Goal: Task Accomplishment & Management: Use online tool/utility

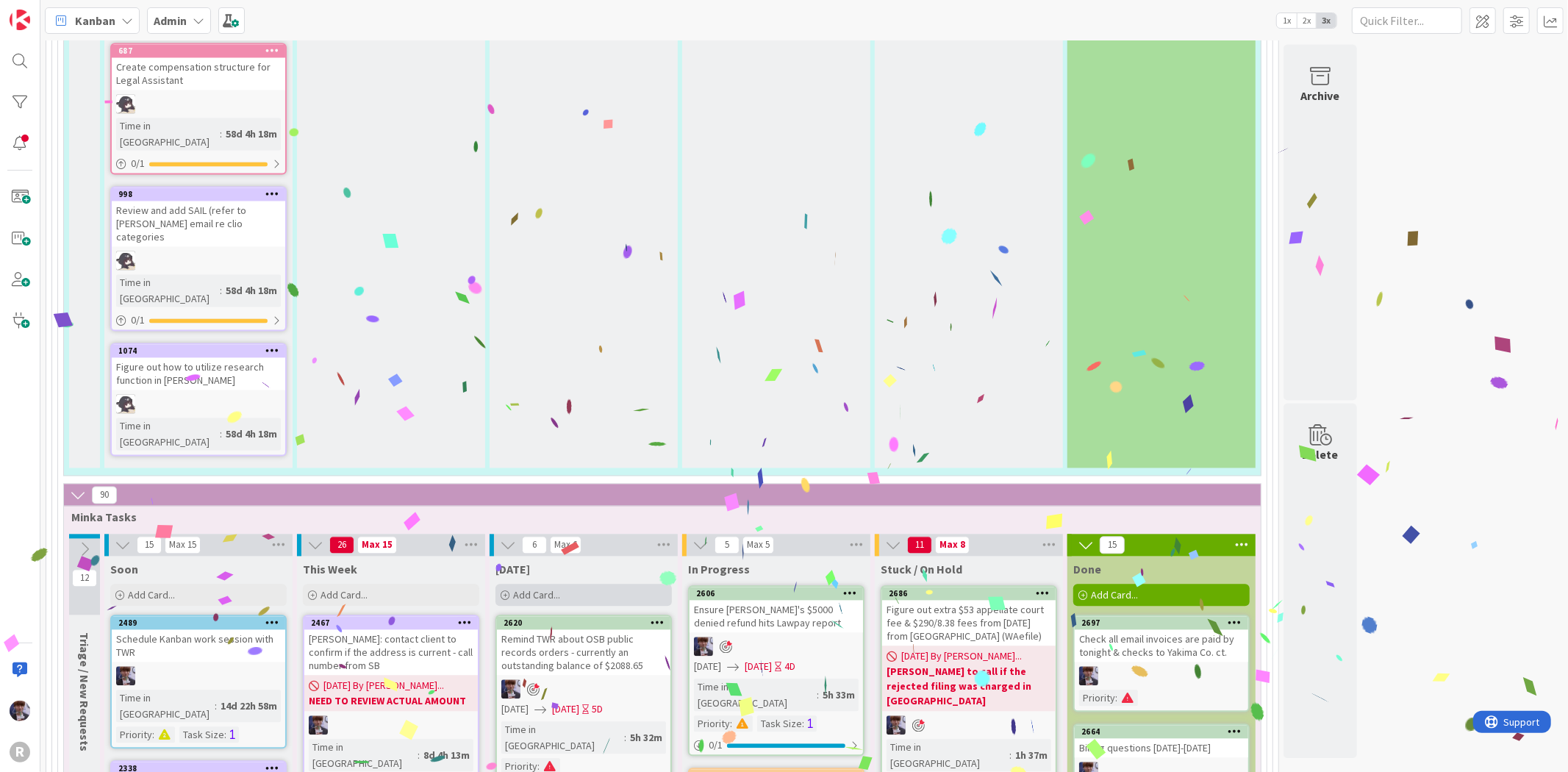
scroll to position [2450, 0]
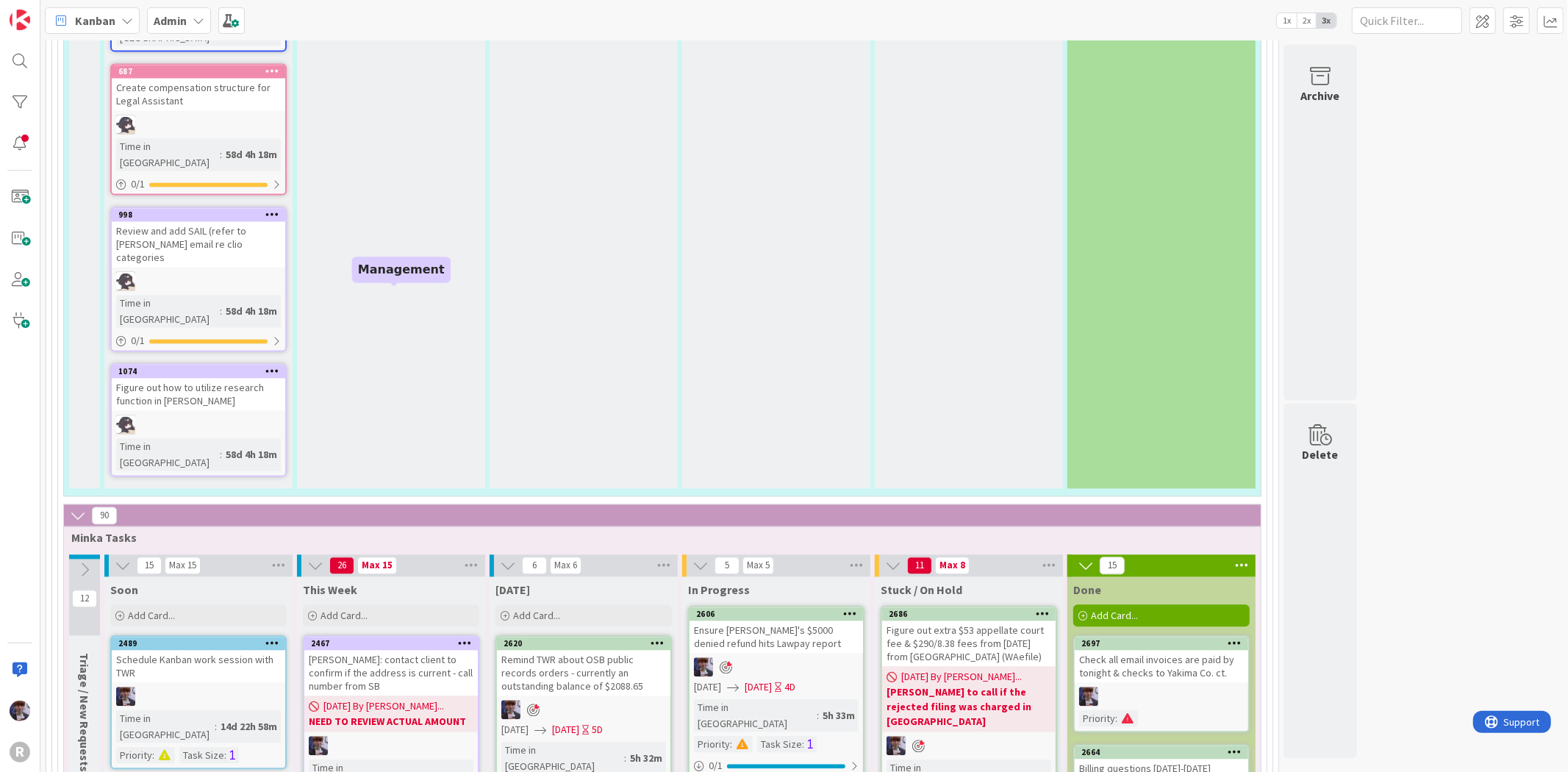
click at [555, 582] on div "[DATE]" at bounding box center [583, 589] width 176 height 15
click at [569, 604] on div "Add Card..." at bounding box center [583, 615] width 176 height 22
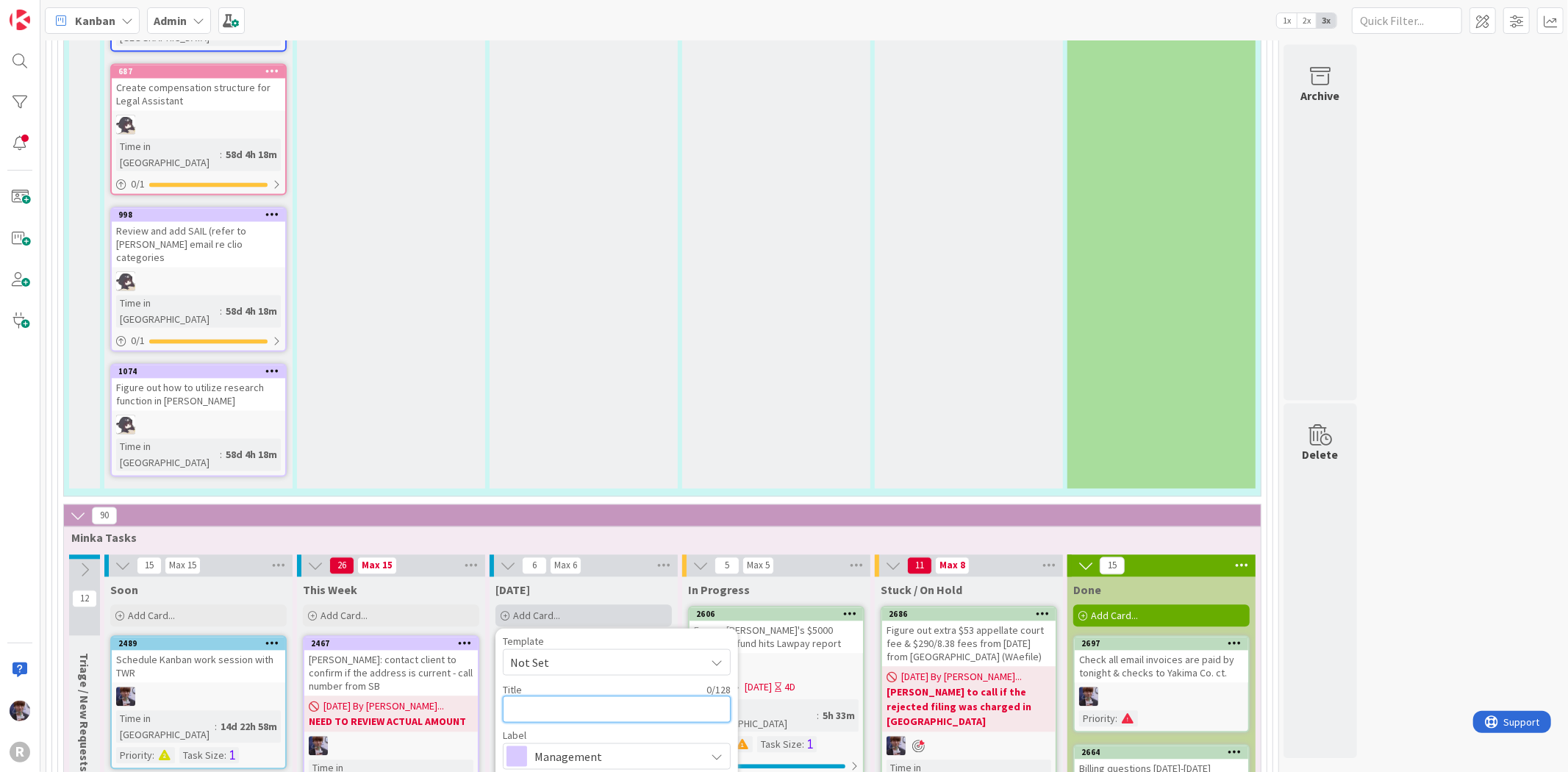
type textarea "S"
type textarea "x"
type textarea "Se"
type textarea "x"
type textarea "Sen"
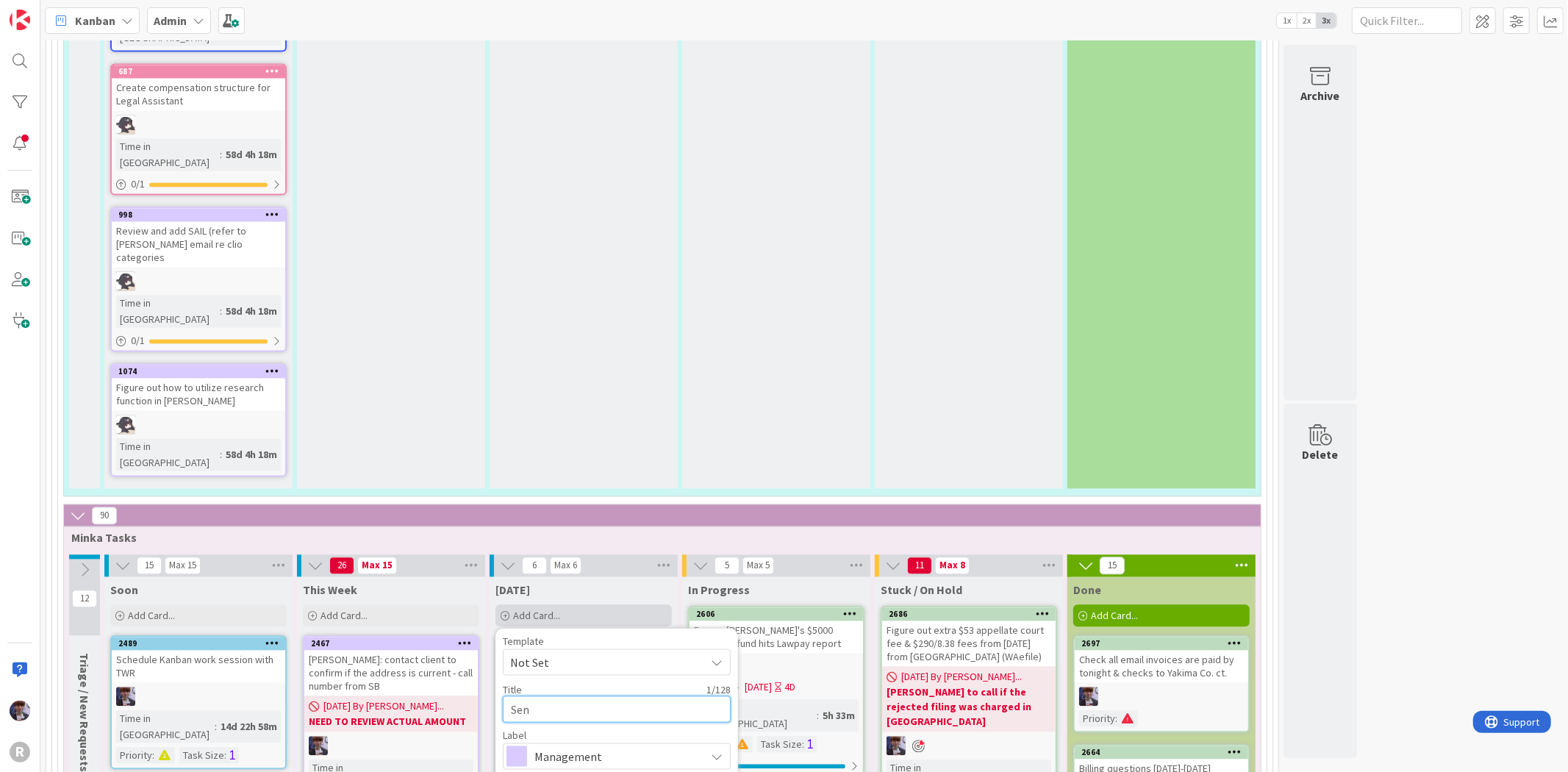
type textarea "x"
type textarea "Send"
type textarea "x"
type textarea "Send"
type textarea "x"
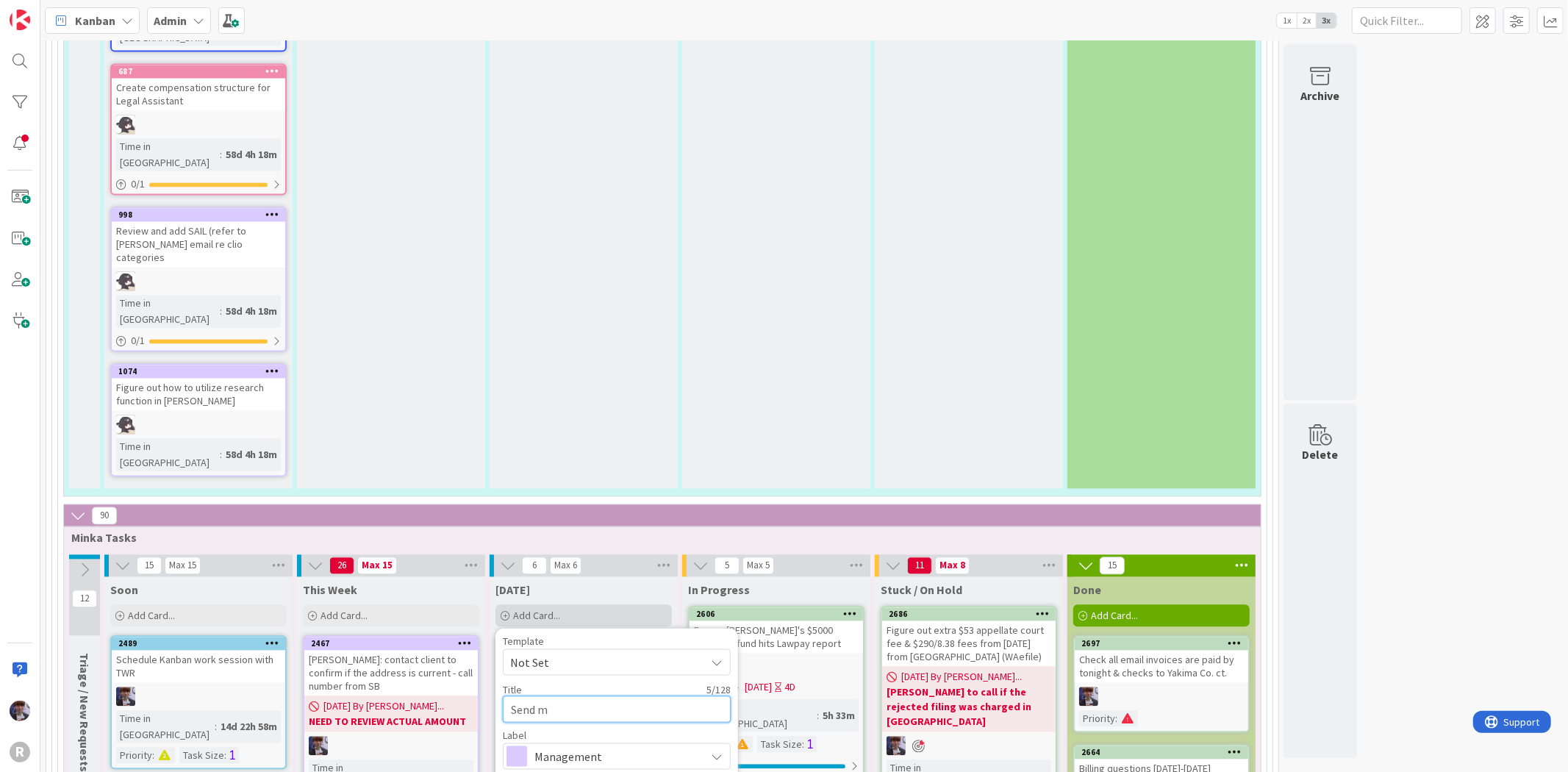
type textarea "Send ma"
type textarea "x"
type textarea "Send mai"
type textarea "x"
type textarea "Send main"
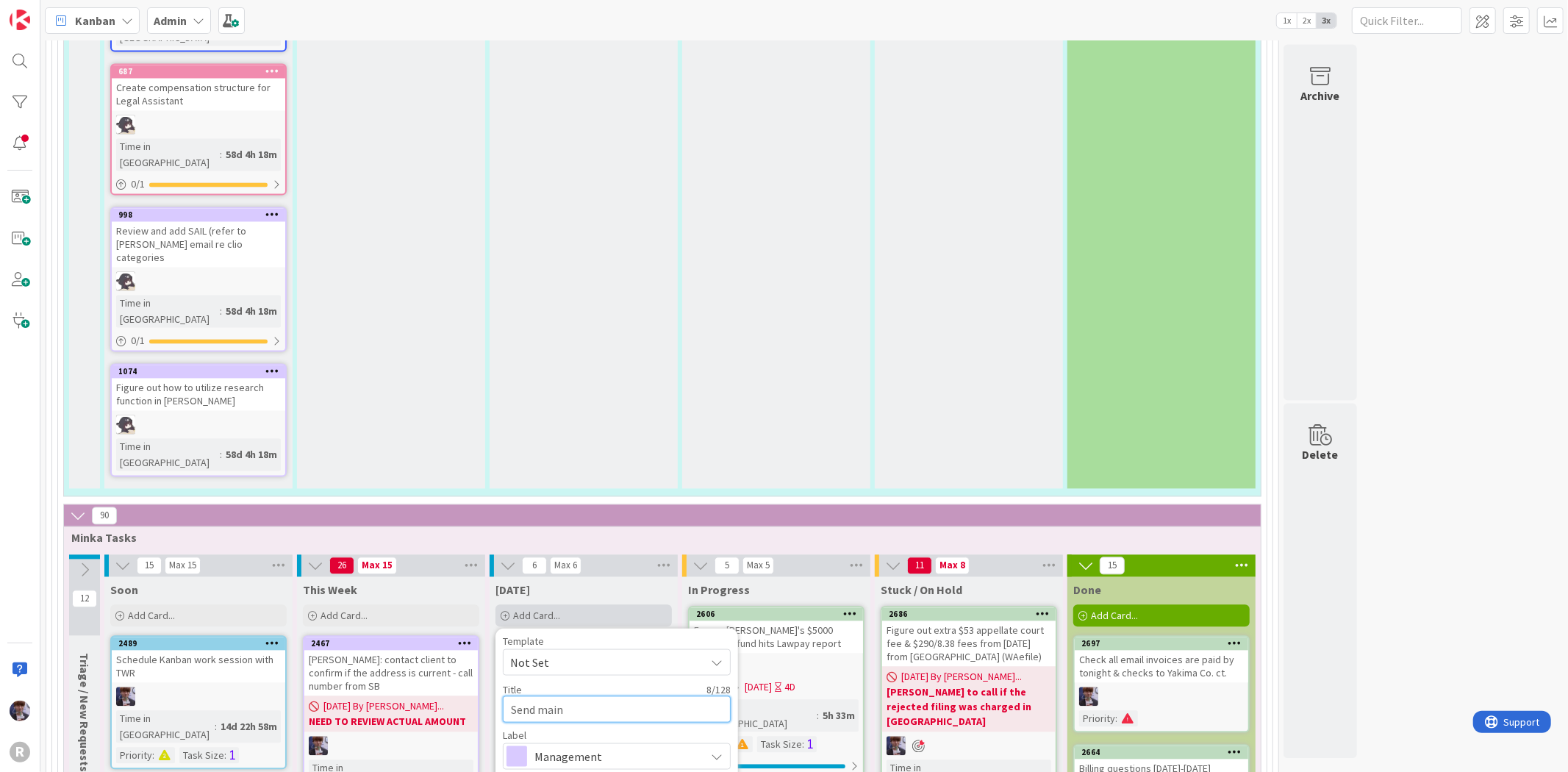
type textarea "x"
type textarea "Send maint"
type textarea "x"
type textarea "Send mainta"
type textarea "x"
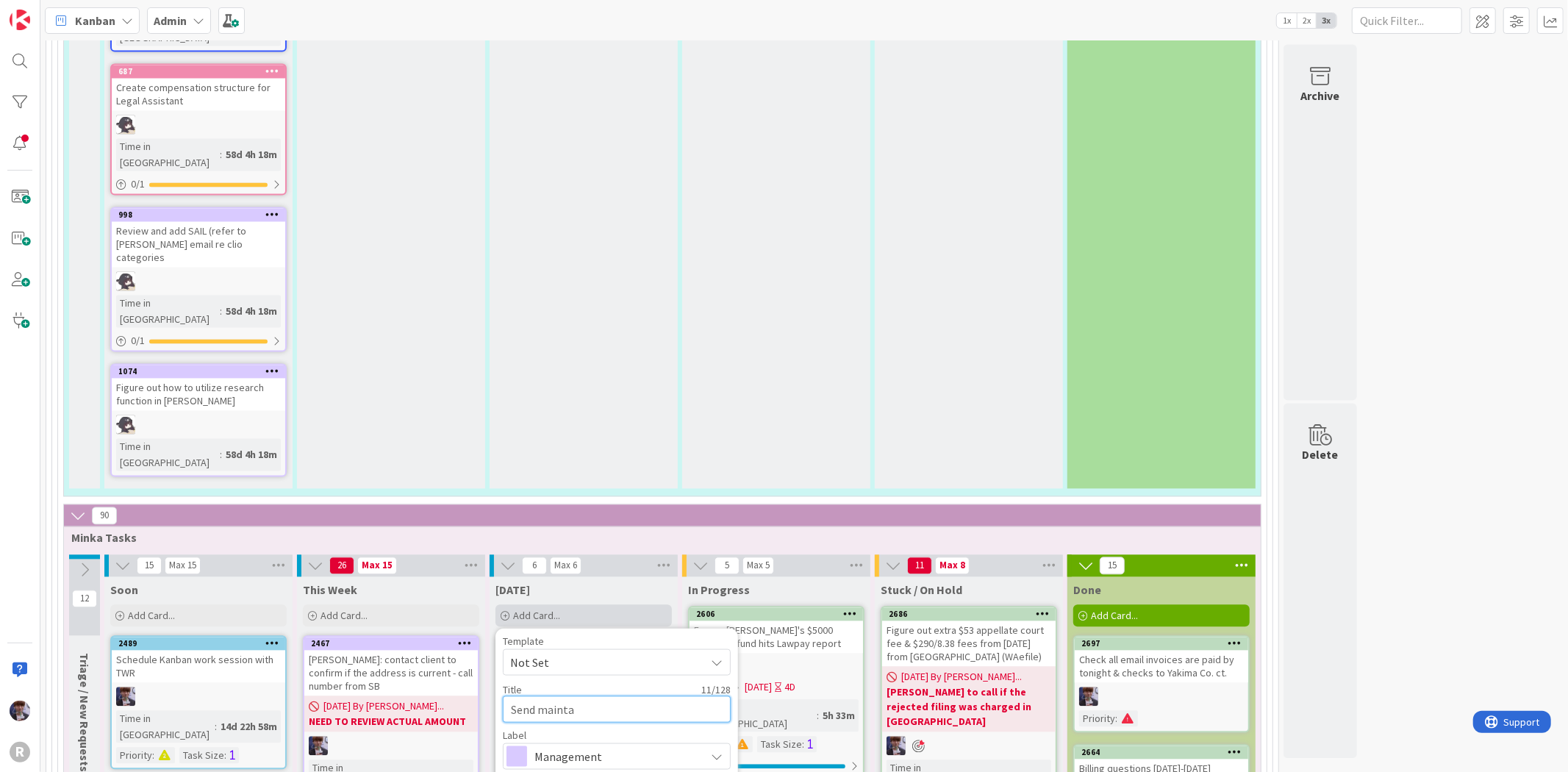
type textarea "Send maintan"
type textarea "x"
type textarea "Send maintane"
type textarea "x"
type textarea "Send maintanen"
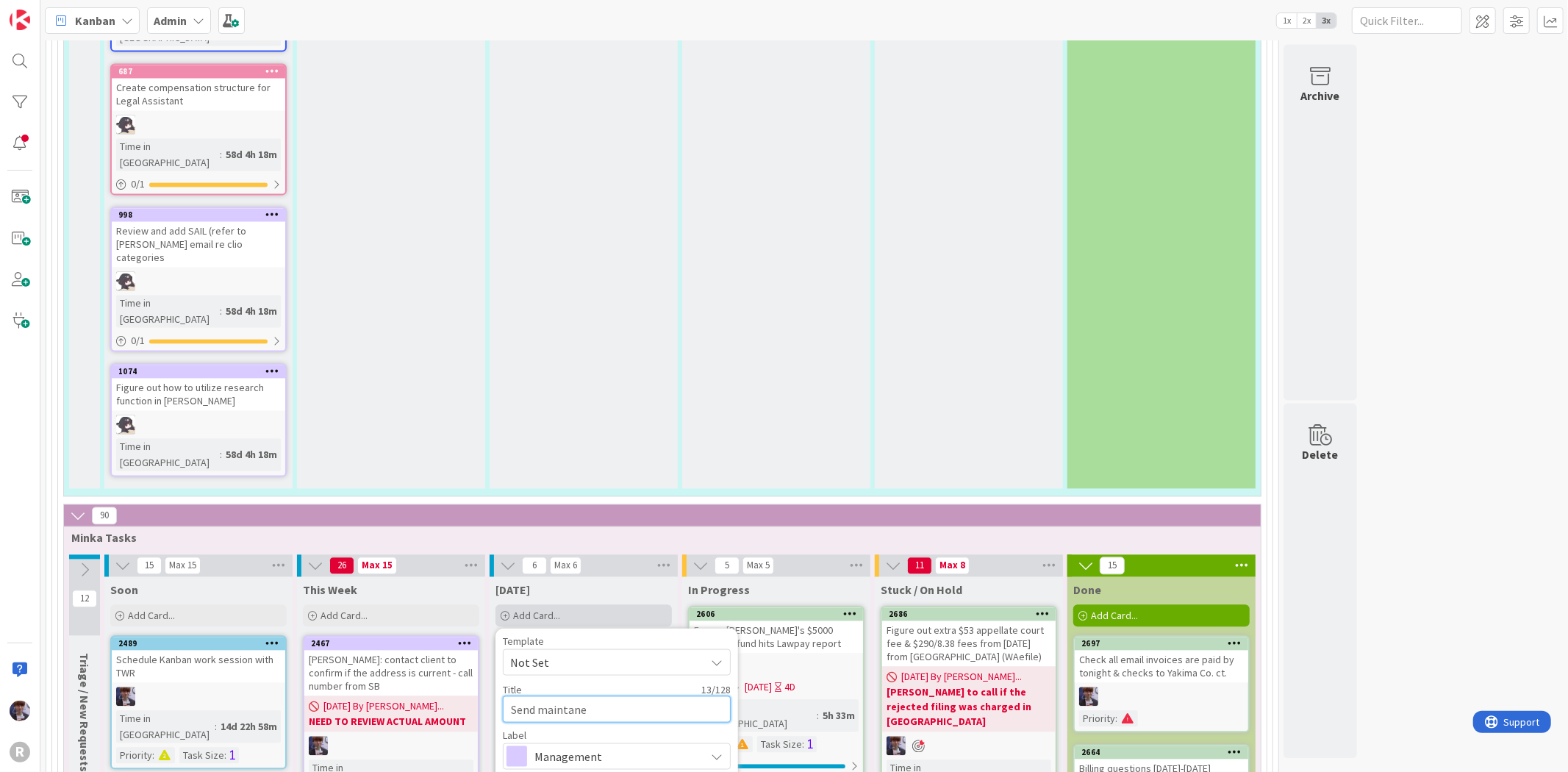
type textarea "x"
type textarea "Send maintanenc"
type textarea "x"
type textarea "Send maintanence"
type textarea "x"
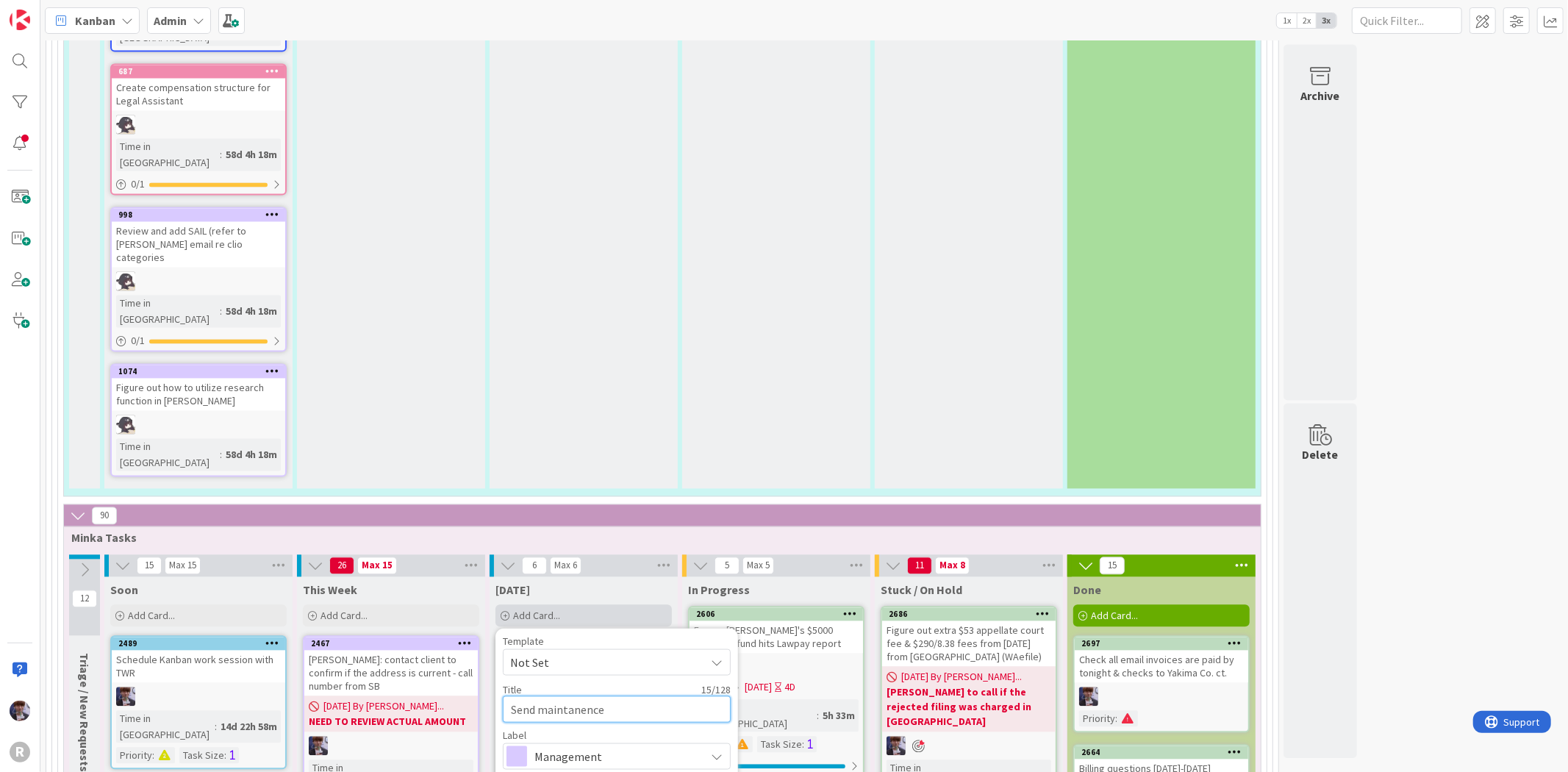
type textarea "Send maintanence"
type textarea "x"
type textarea "Send maintanence r"
type textarea "x"
type textarea "Send maintanence re"
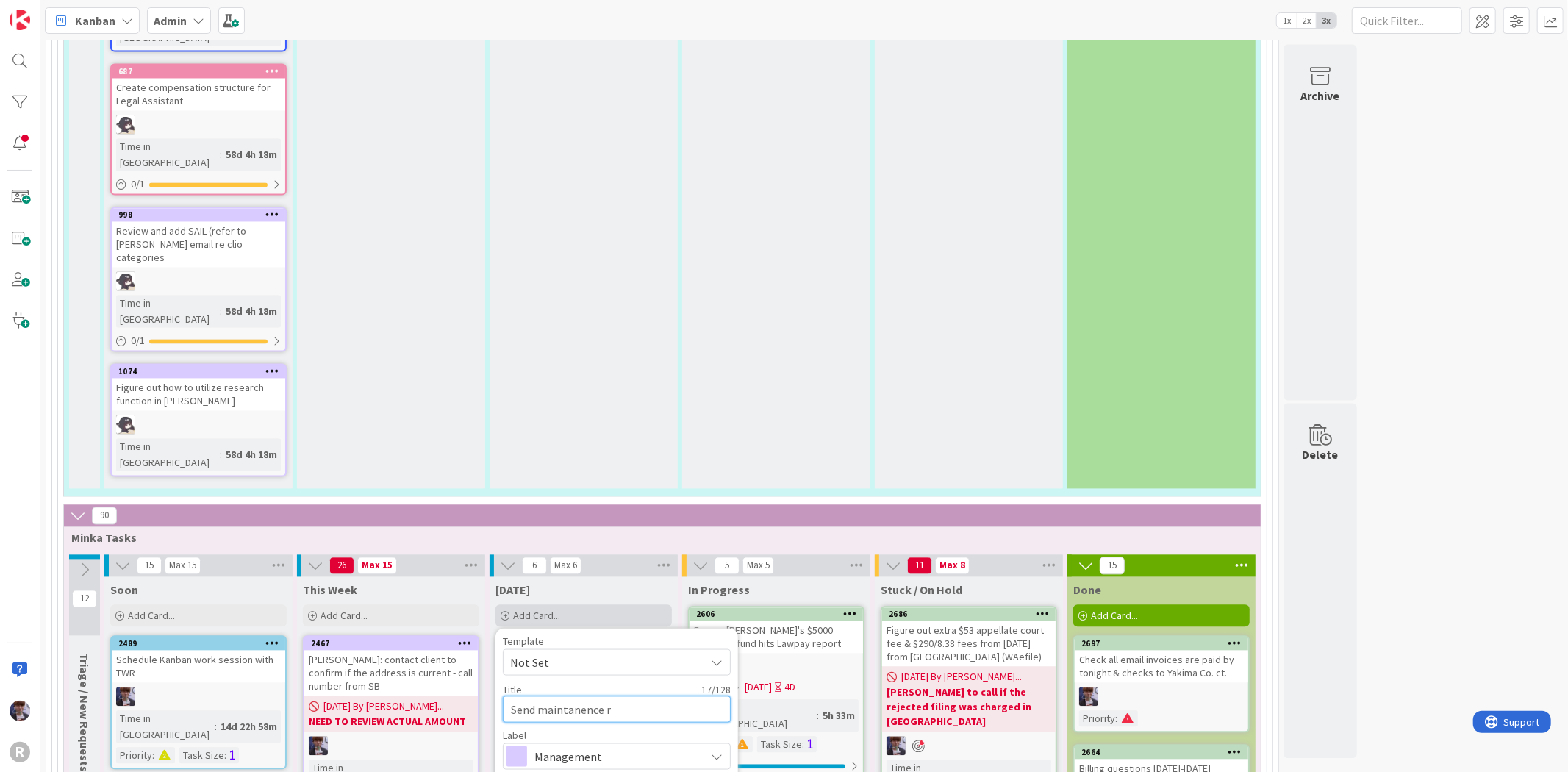
type textarea "x"
type textarea "Send maintanence rew"
type textarea "x"
type textarea "Send maintanence rewu"
type textarea "x"
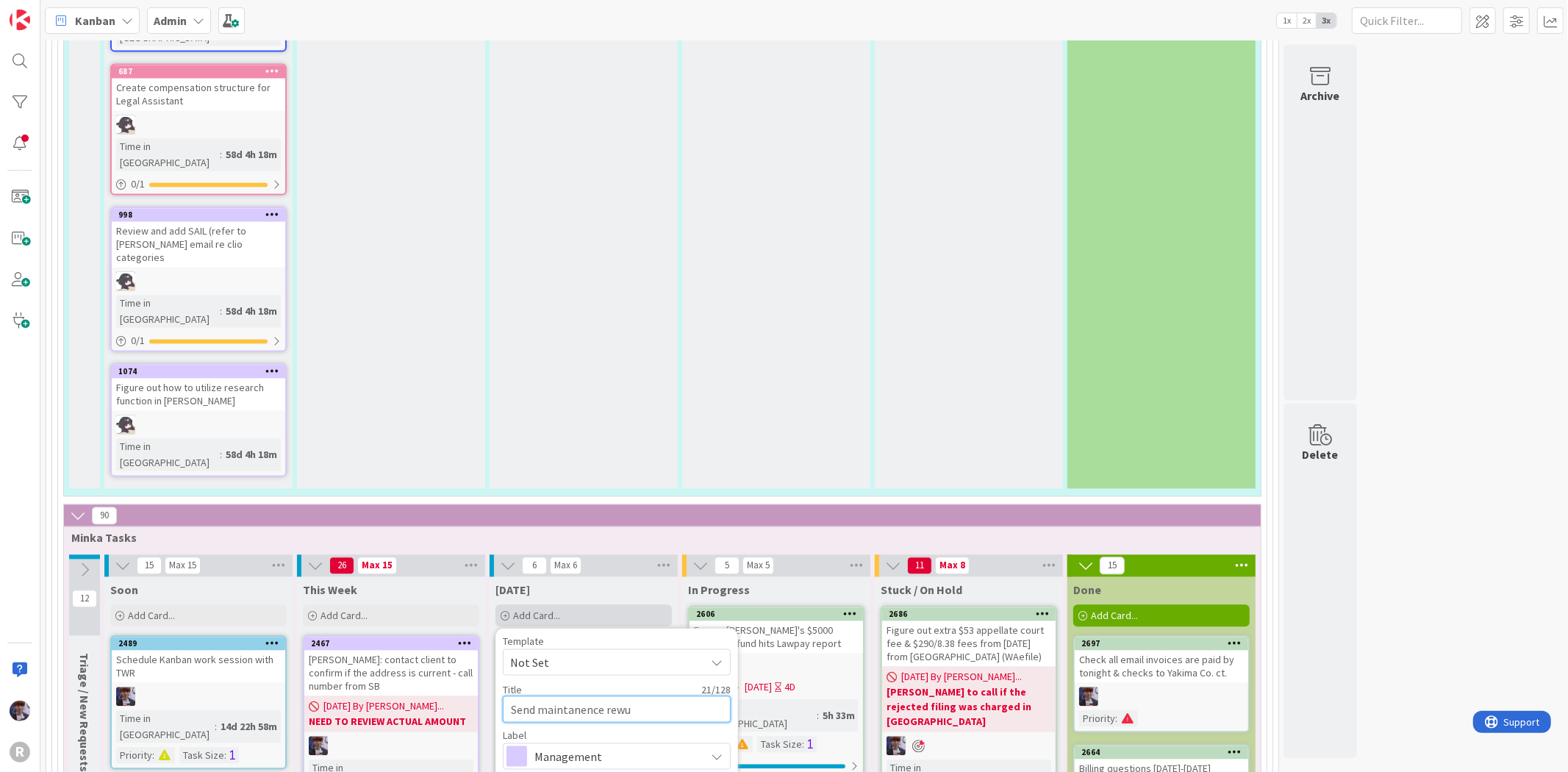
type textarea "Send maintanence rewue"
type textarea "x"
type textarea "Send maintanence rewues"
type textarea "x"
type textarea "Send maintanence rewuest"
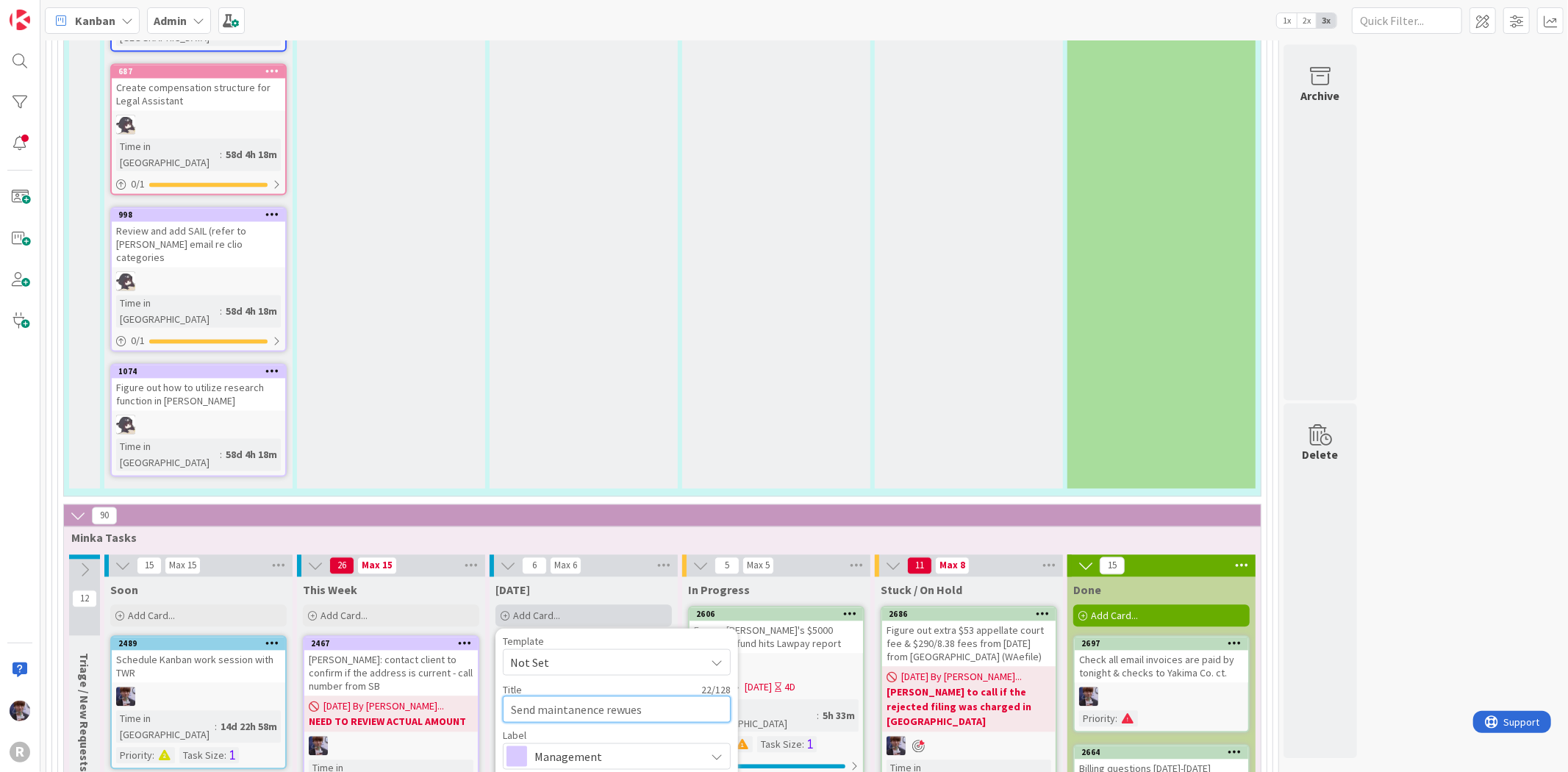
type textarea "x"
type textarea "Send maintanence rewuest"
type textarea "x"
type textarea "Send maintanence rewuest f"
type textarea "x"
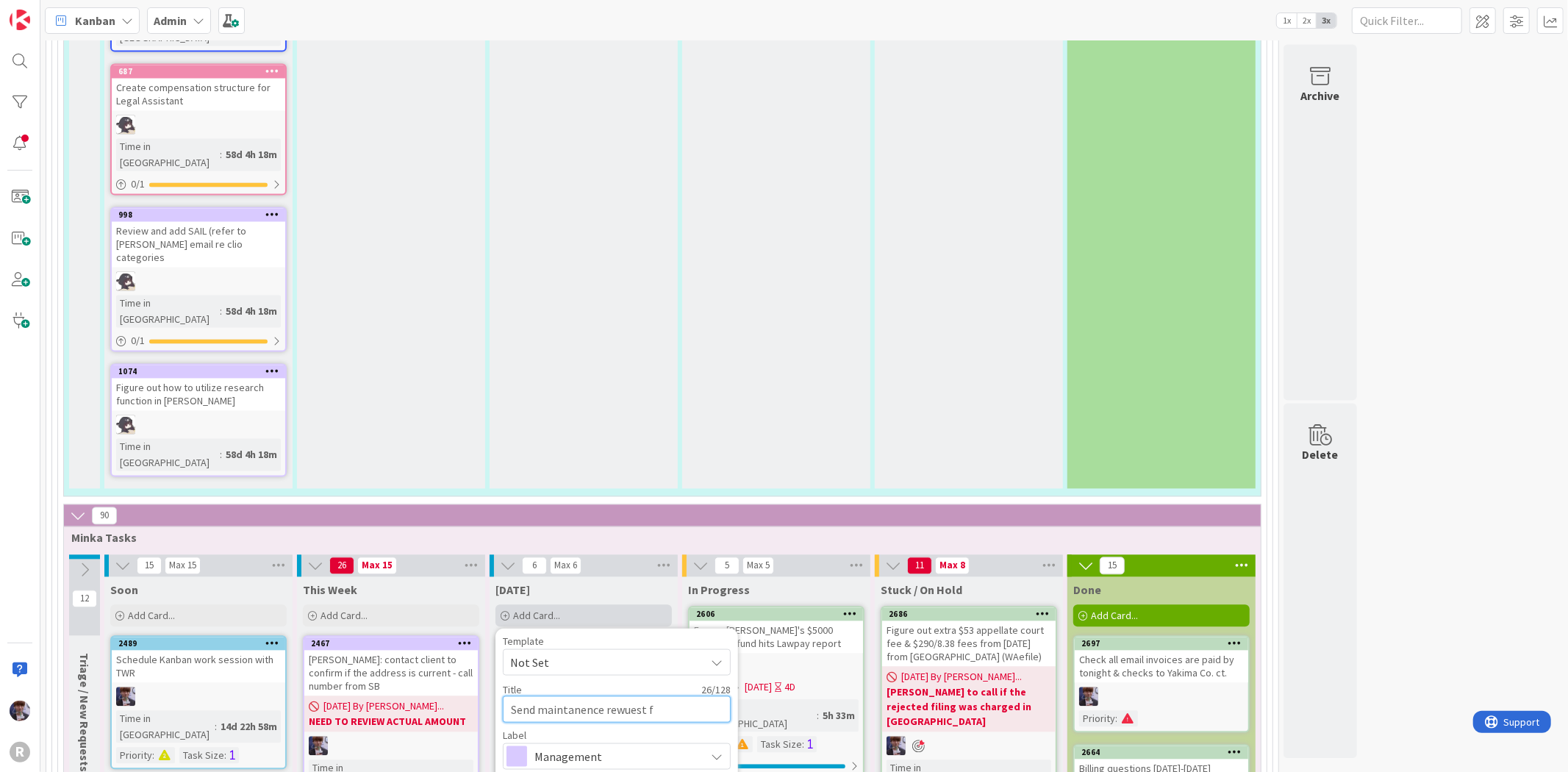
type textarea "Send maintanence rewuest fr"
type textarea "x"
type textarea "Send maintanence rewuest fro"
type textarea "x"
type textarea "Send maintanence rewuest fro"
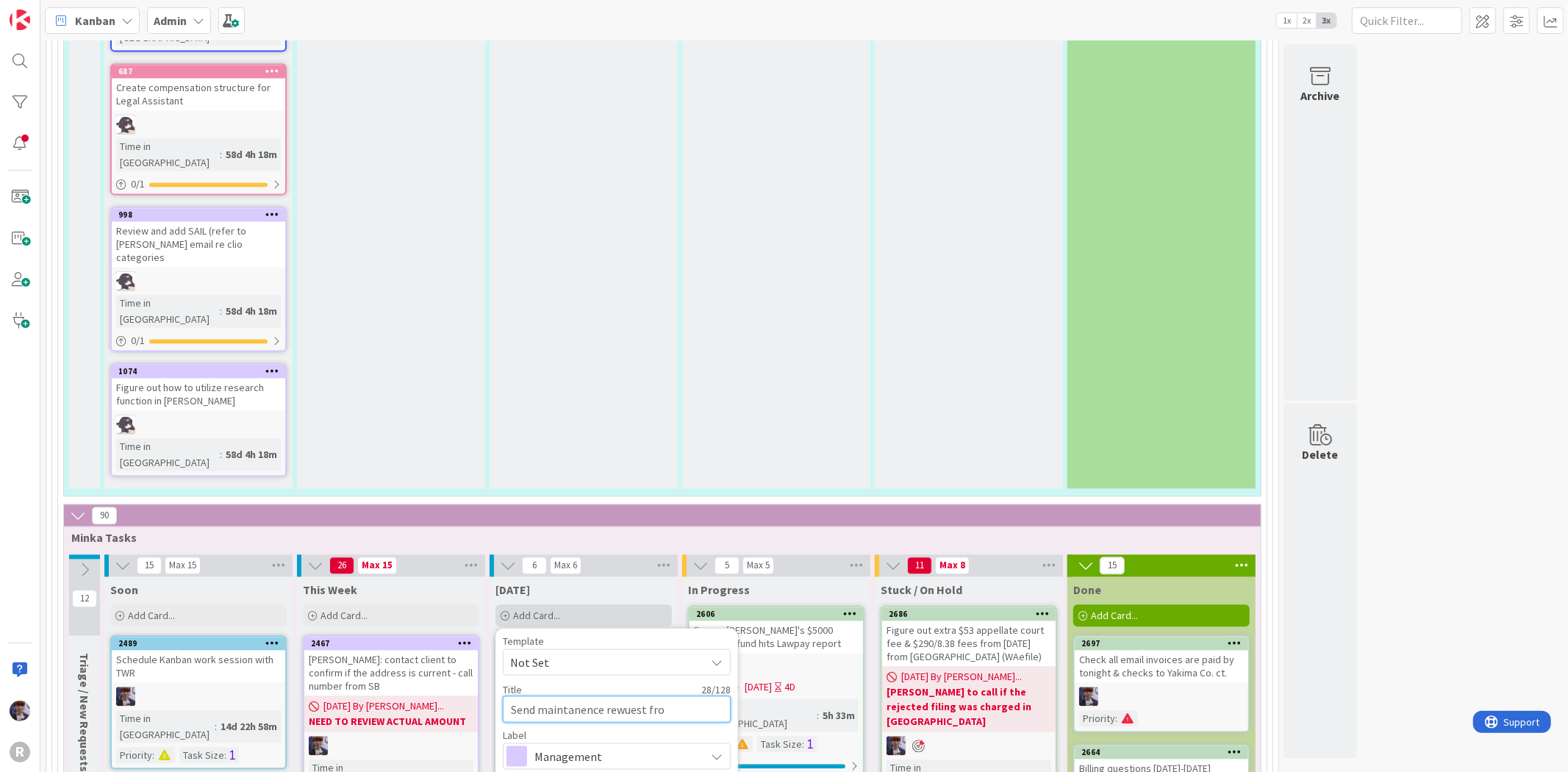
type textarea "x"
type textarea "Send maintanence rewuest fro d"
type textarea "x"
type textarea "Send maintanence rewuest fro do"
type textarea "x"
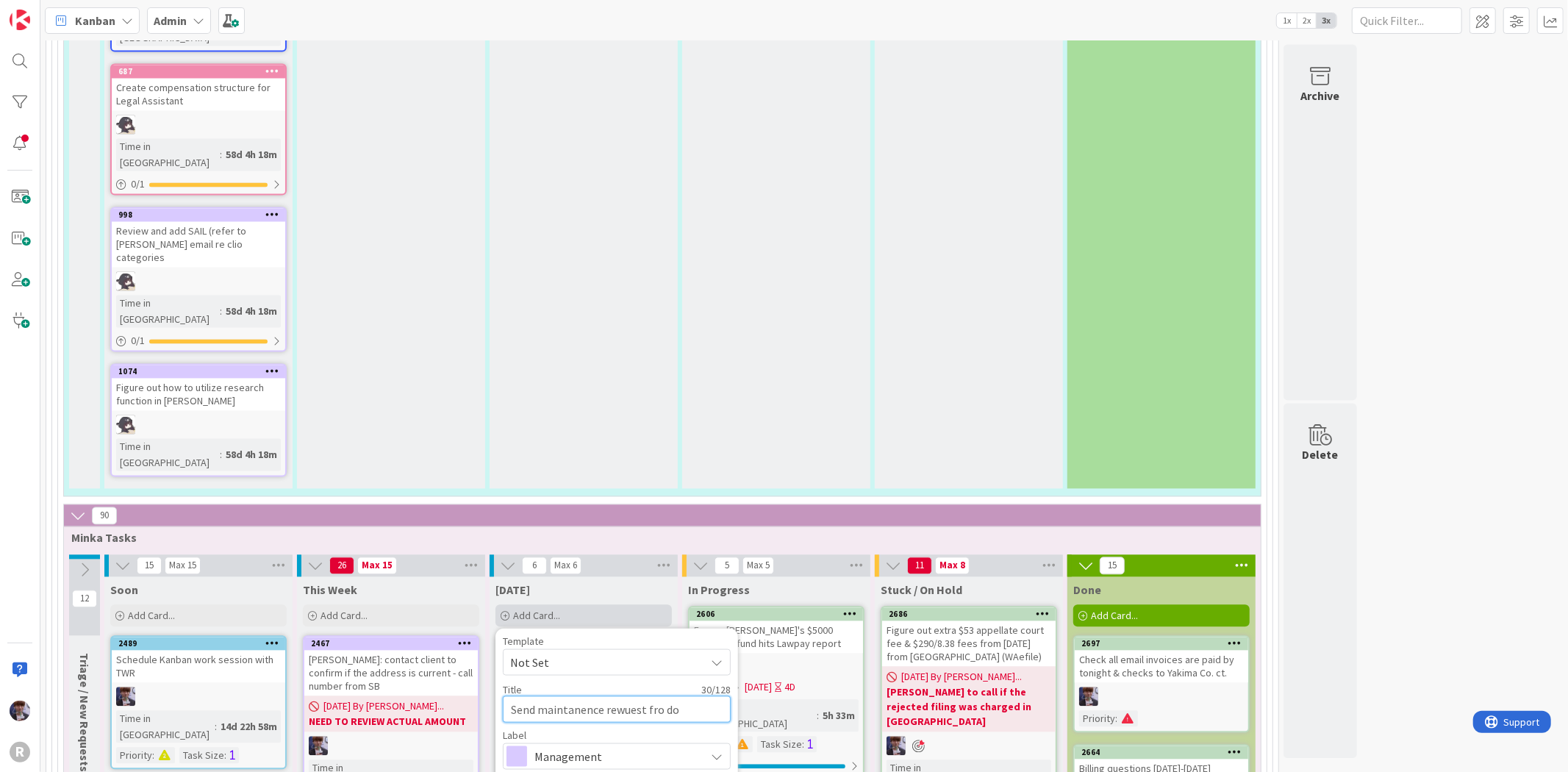
type textarea "Send maintanence rewuest fro doo"
type textarea "x"
type textarea "Send maintanence rewuest fro door"
type textarea "x"
type textarea "Send maintanence rewuest fro door"
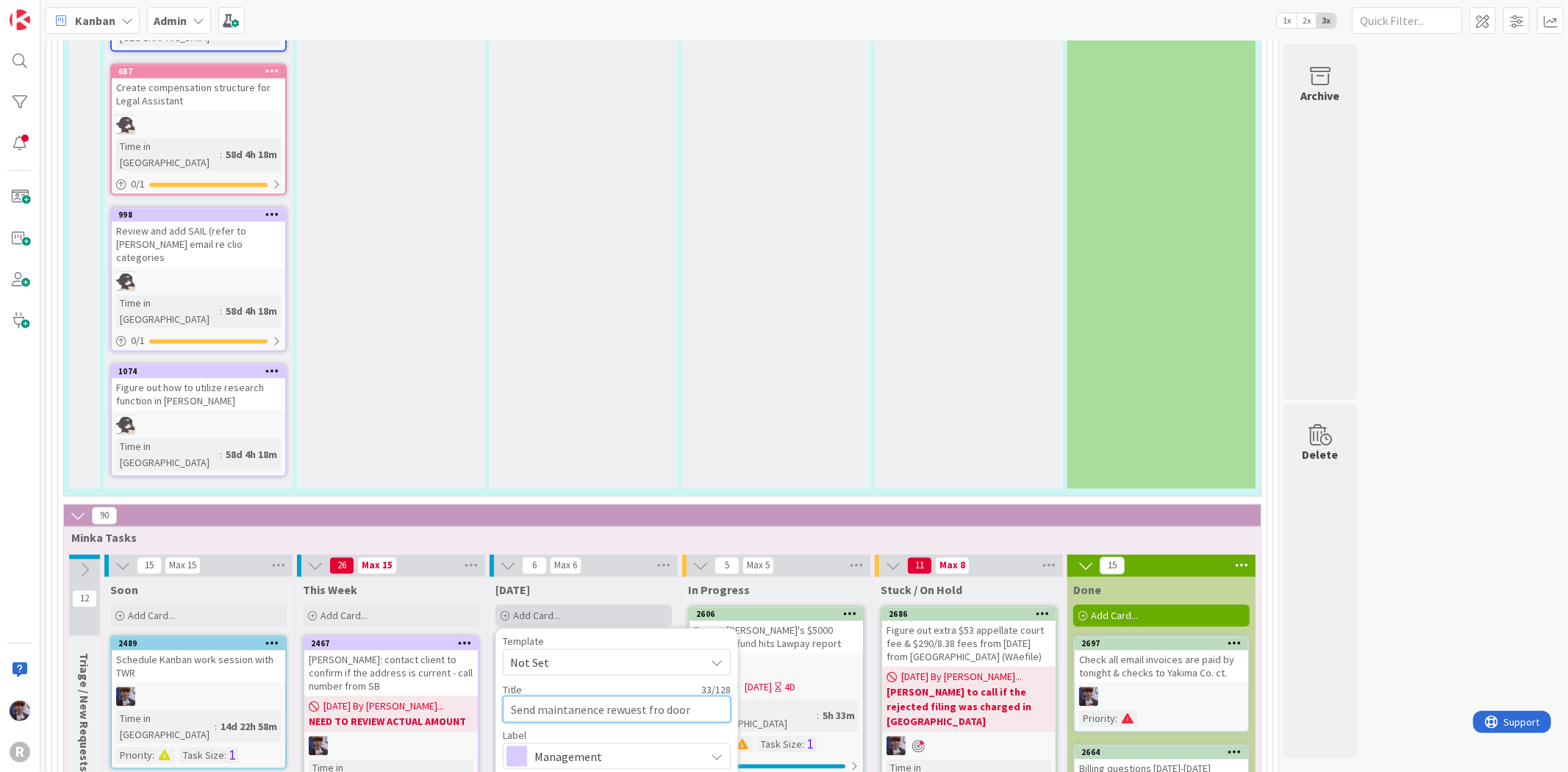
type textarea "x"
click at [635, 696] on textarea "Send maintanence rewuest fro door" at bounding box center [617, 709] width 228 height 27
type textarea "Send maintanence request fro door"
type textarea "x"
click at [656, 696] on textarea "Send maintanence request fro door" at bounding box center [617, 709] width 228 height 27
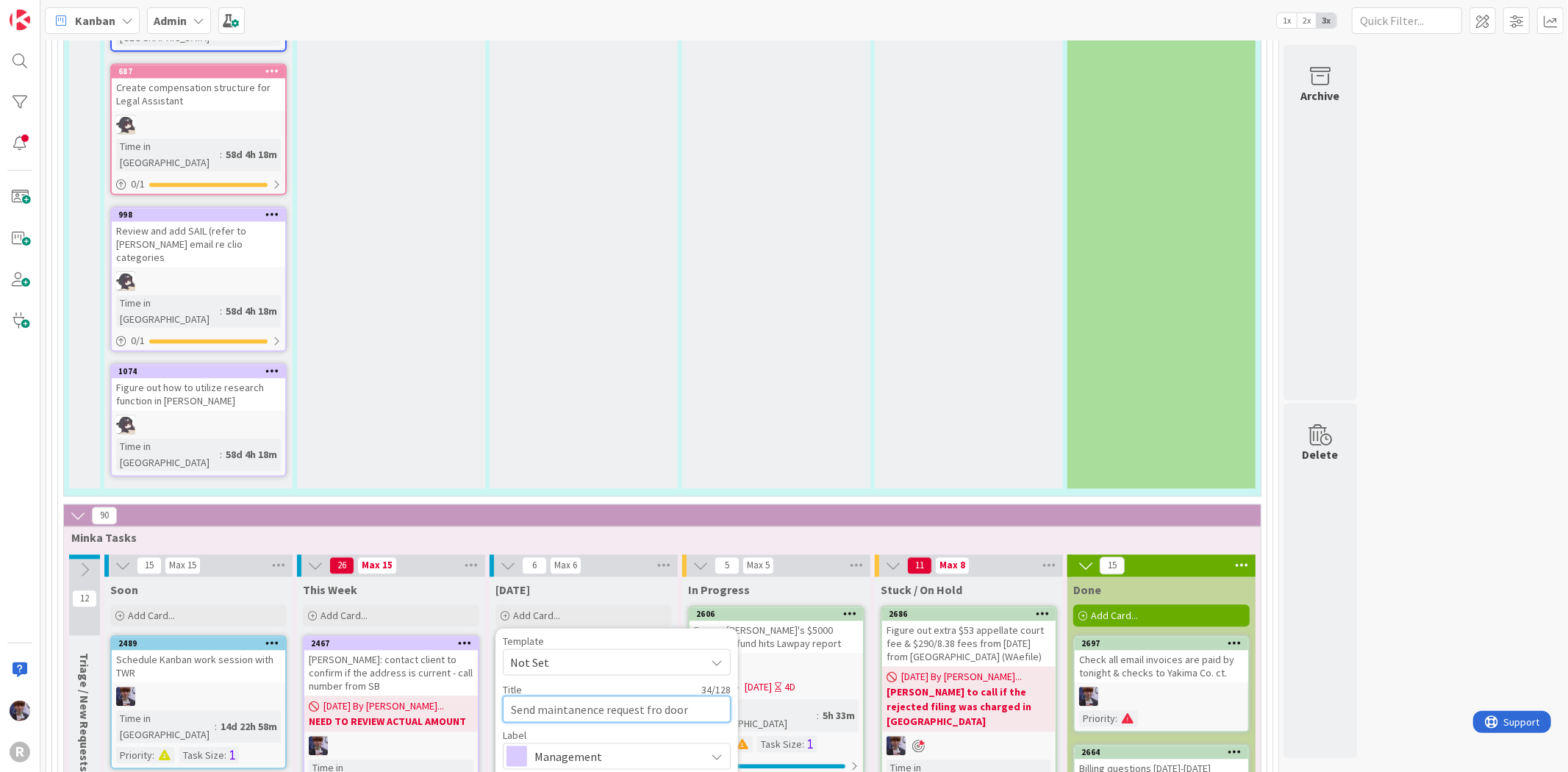
type textarea "Send maintanence request for door"
type textarea "x"
click at [583, 696] on textarea "Send maintanence request for door" at bounding box center [617, 709] width 228 height 27
type textarea "Send maintenance request for door"
type textarea "x"
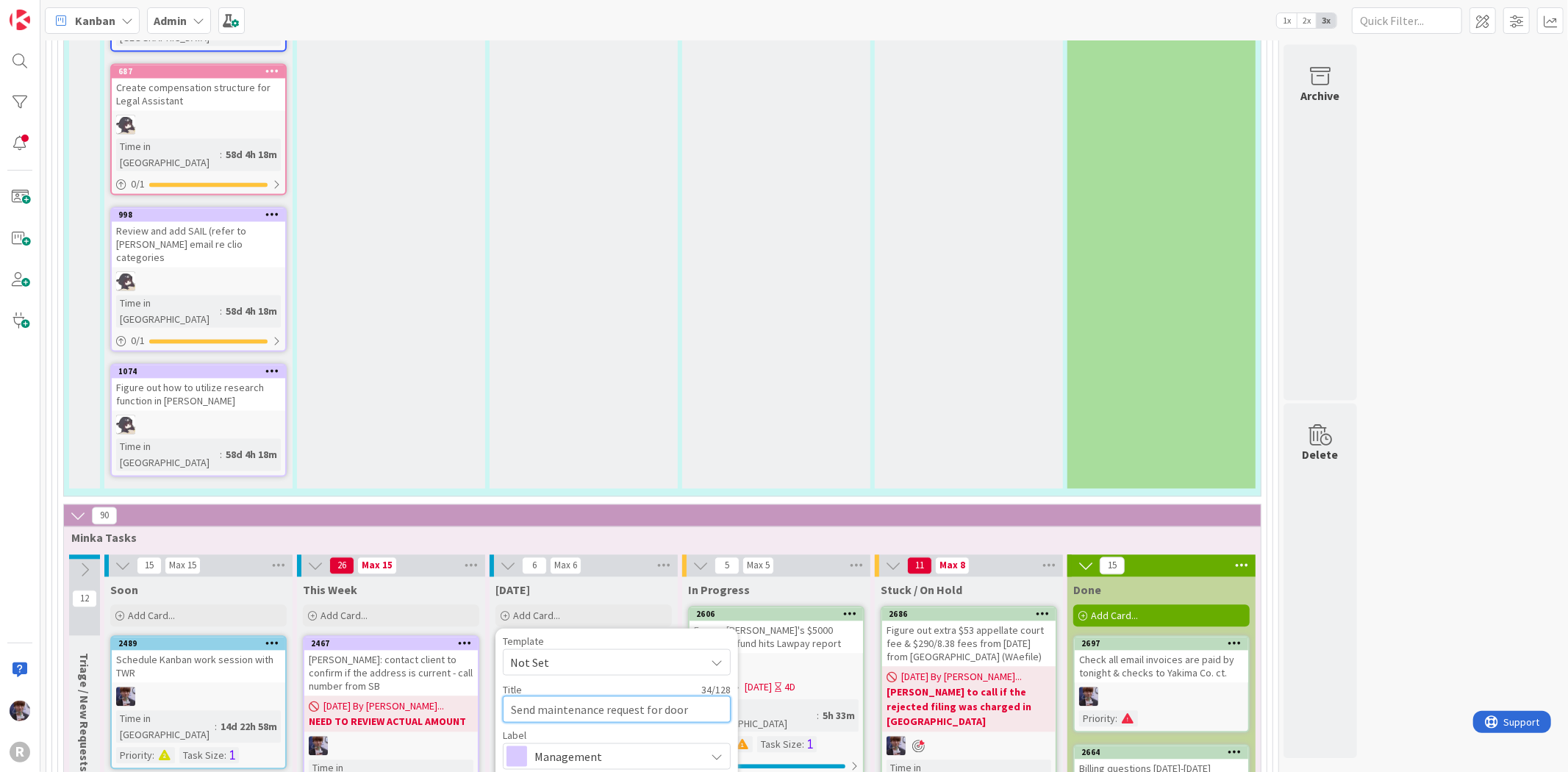
type textarea "Send maintenance request for door"
click at [597, 746] on span "Management" at bounding box center [616, 756] width 163 height 20
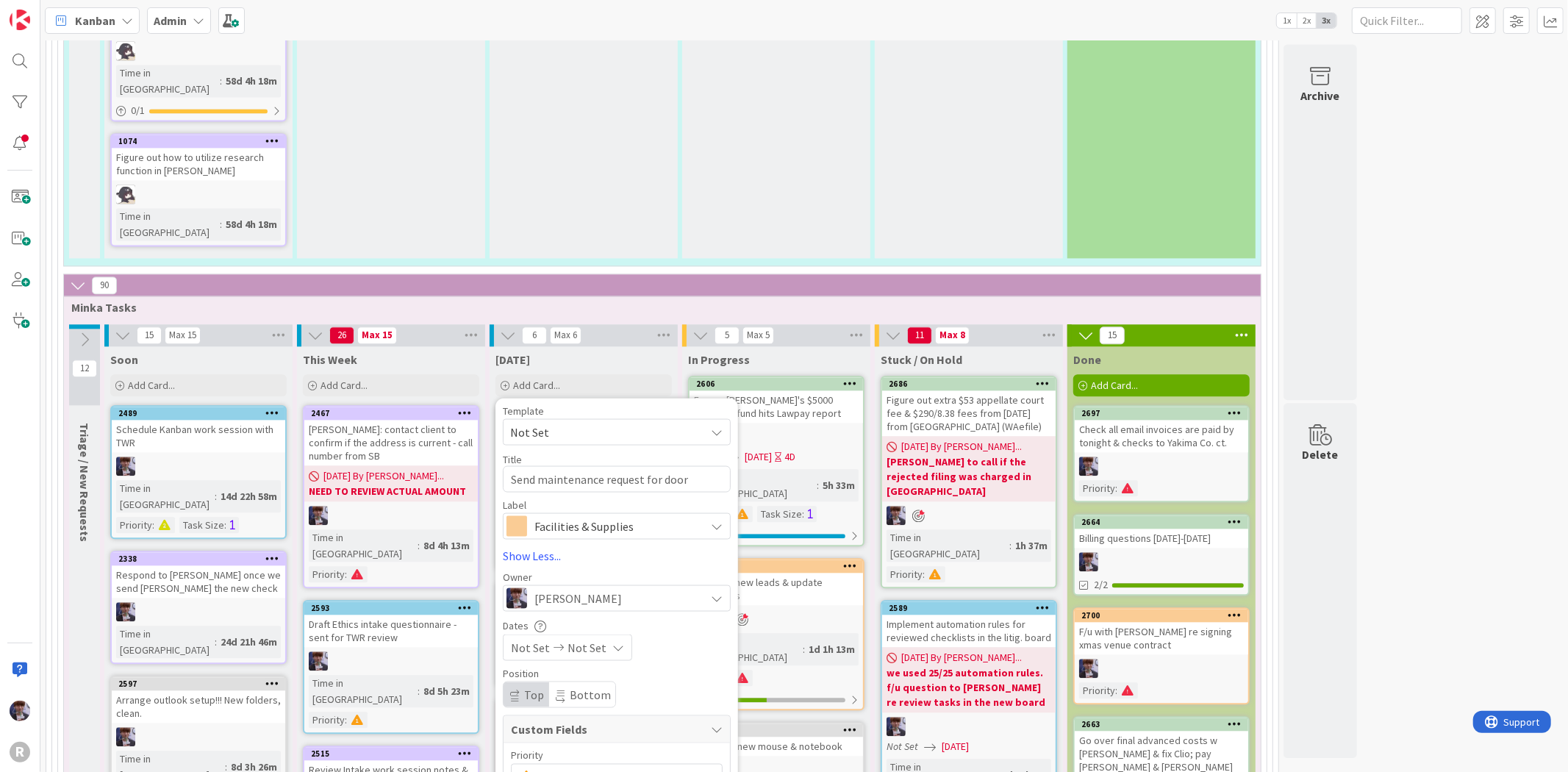
scroll to position [2694, 0]
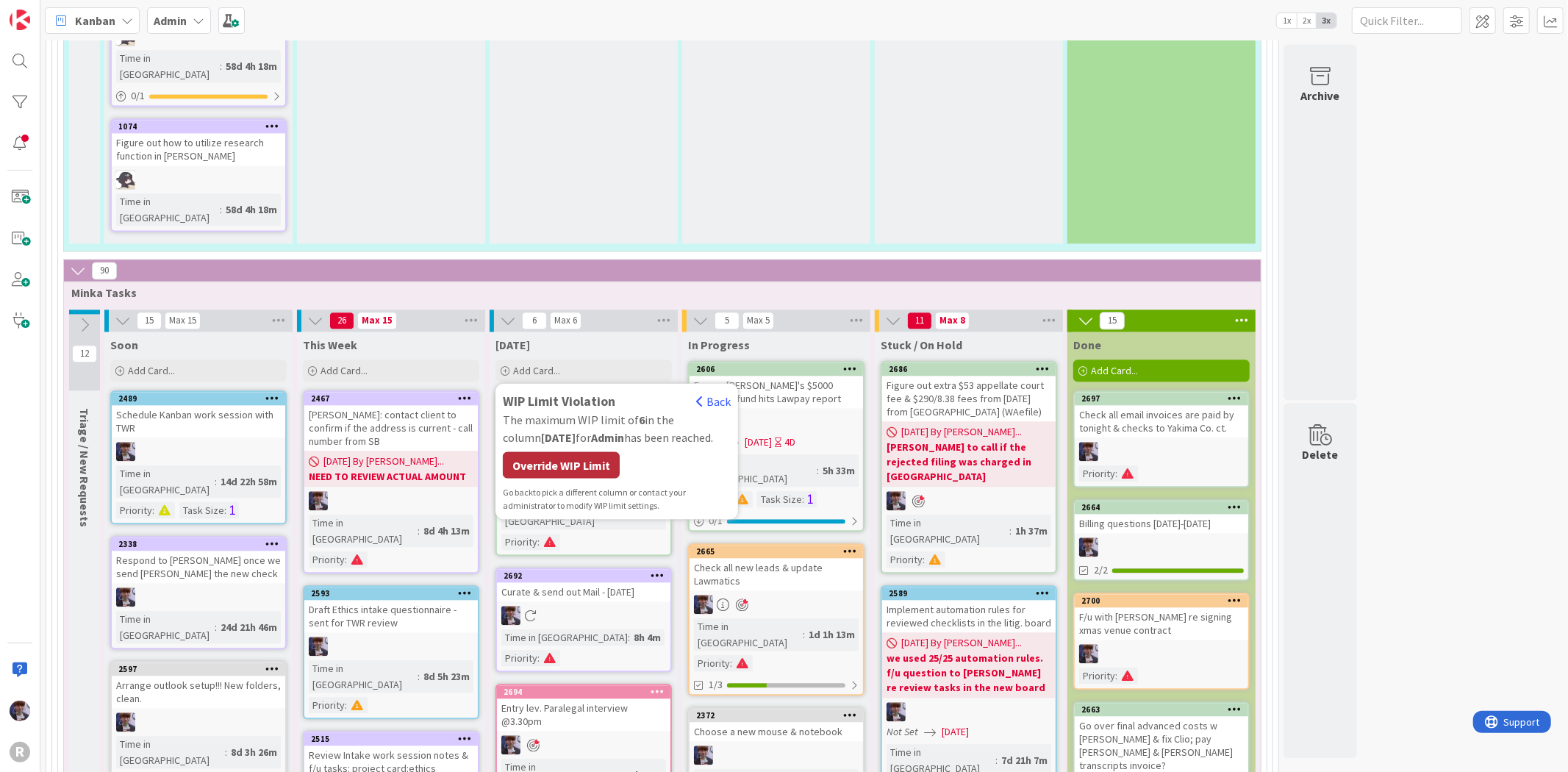
click at [543, 452] on div "Override WIP Limit" at bounding box center [562, 465] width 117 height 27
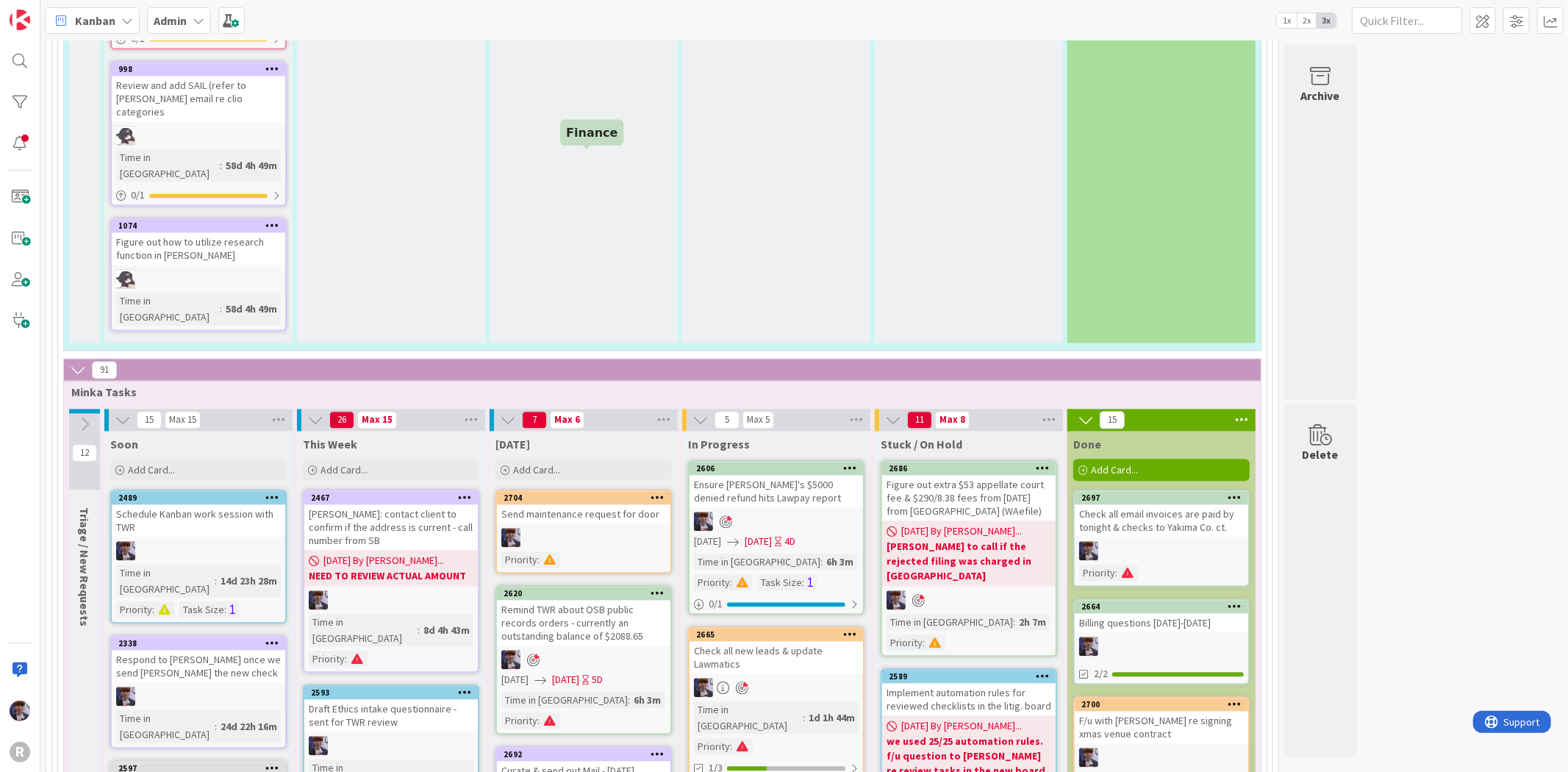
scroll to position [2450, 0]
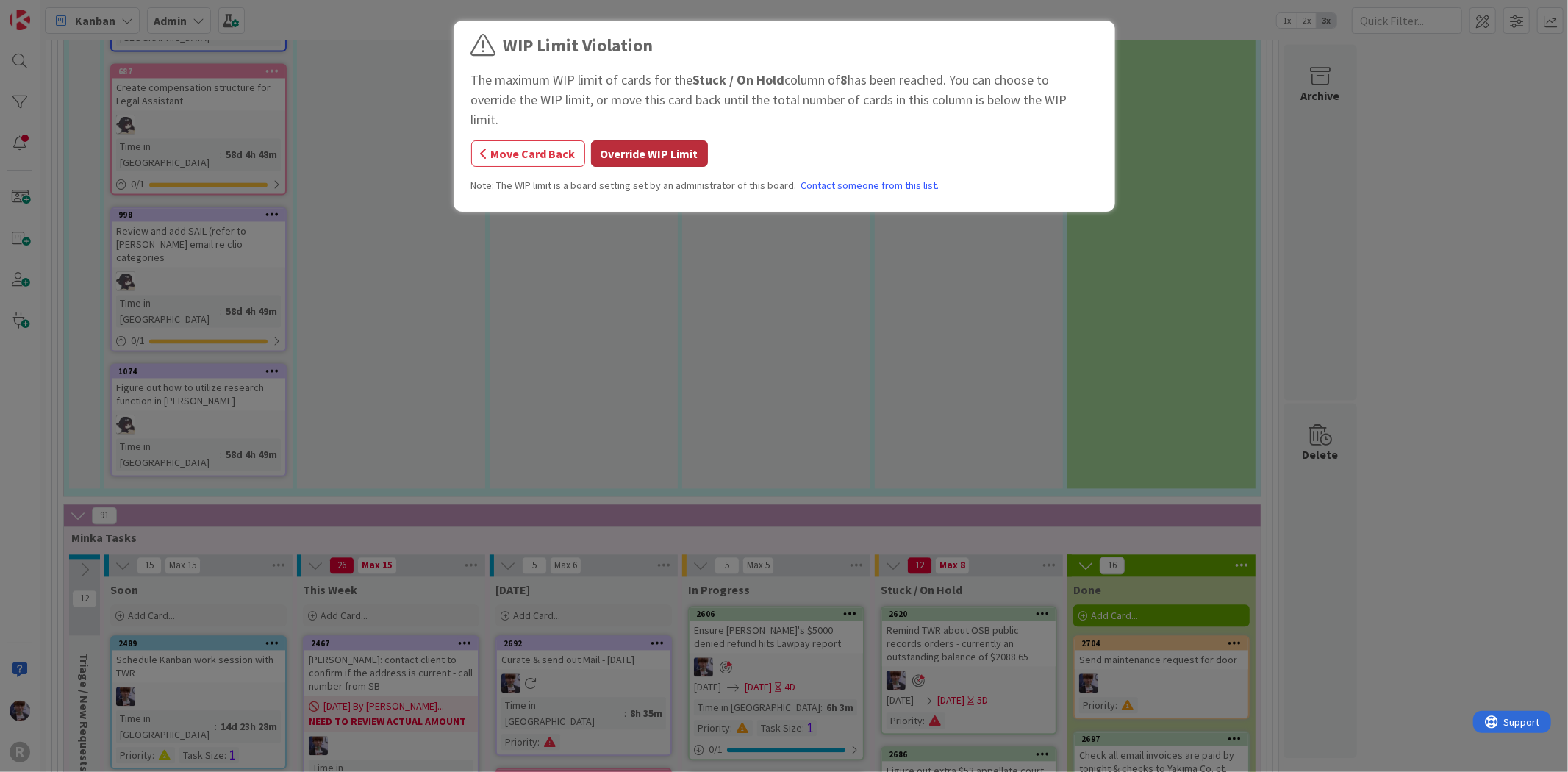
click at [669, 141] on button "Override WIP Limit" at bounding box center [649, 154] width 117 height 27
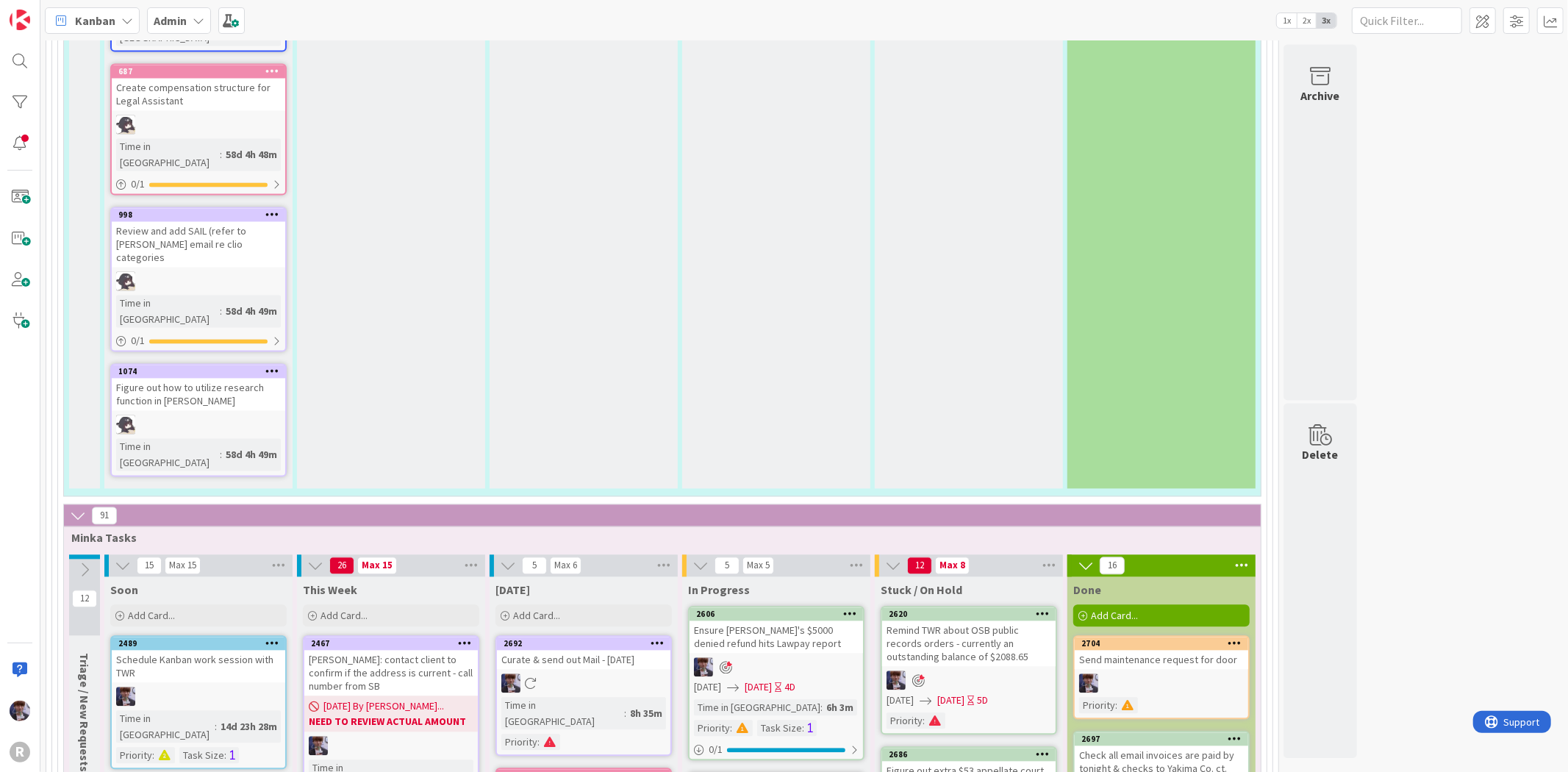
click at [959, 621] on div "Remind TWR about OSB public records orders - currently an outstanding balance o…" at bounding box center [969, 643] width 174 height 45
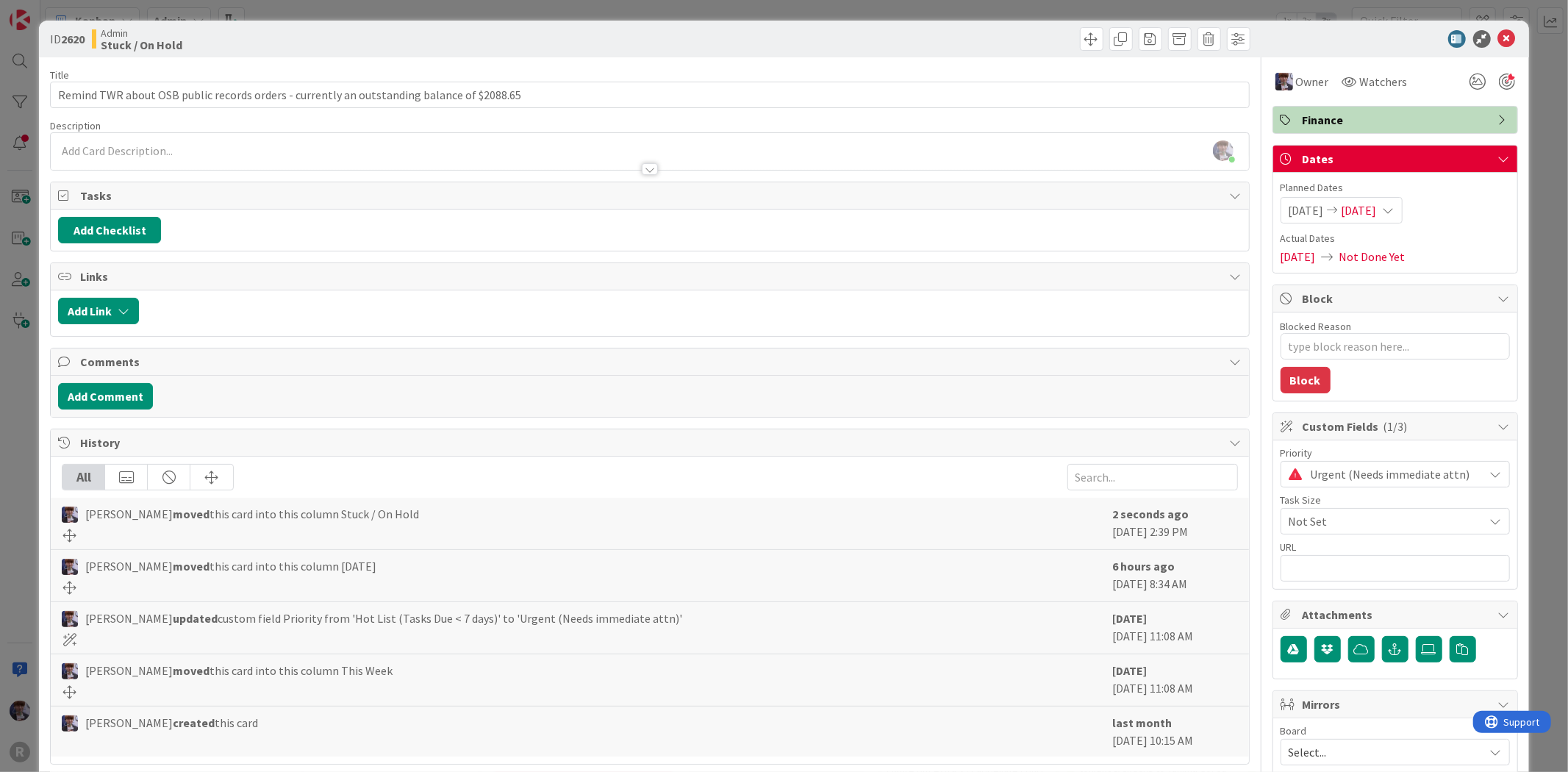
click at [1333, 478] on span "Urgent (Needs immediate attn)" at bounding box center [1394, 474] width 167 height 20
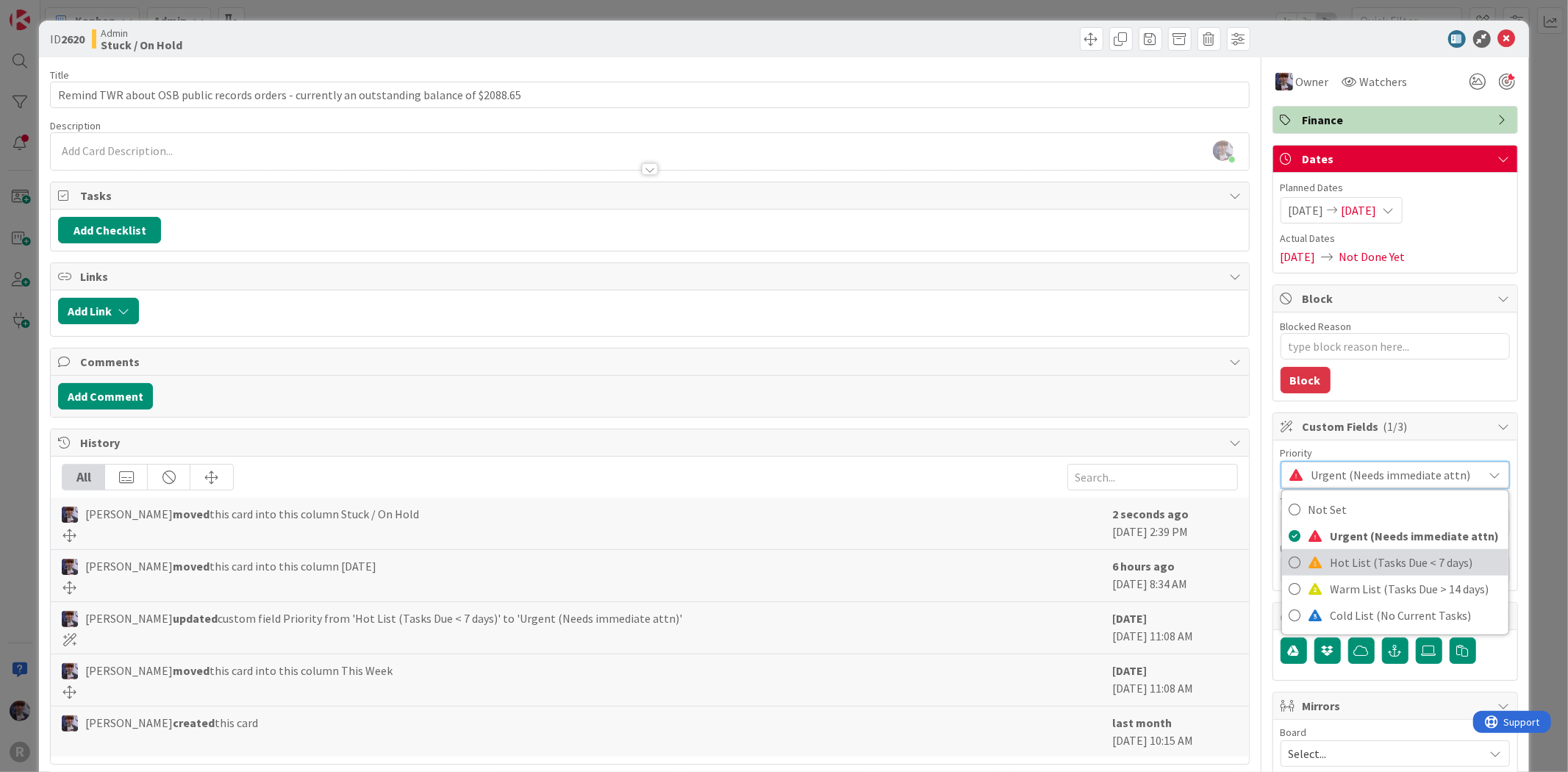
click at [1343, 563] on span "Hot List (Tasks Due < 7 days)" at bounding box center [1416, 562] width 171 height 22
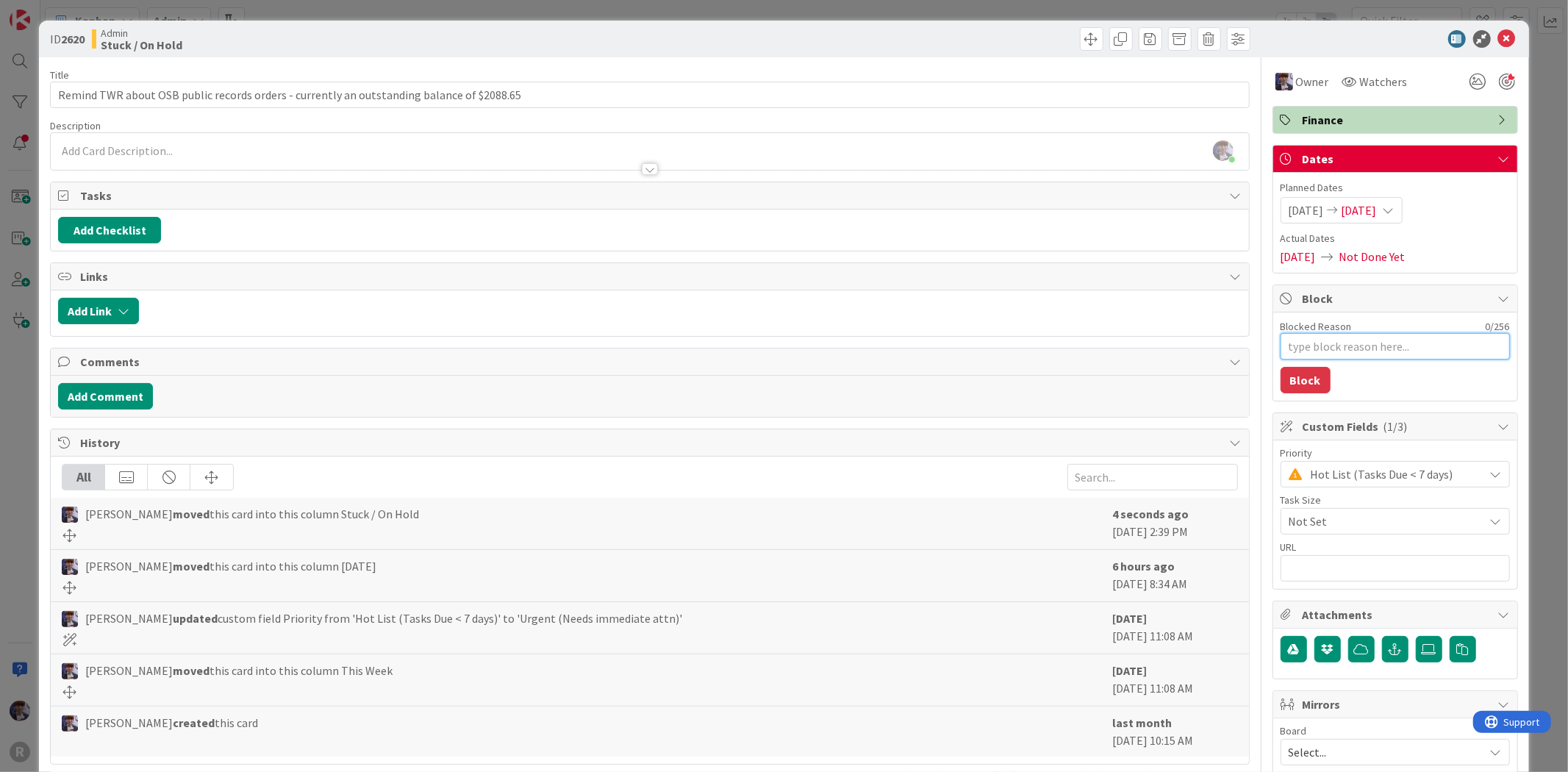
click at [1344, 356] on textarea "Blocked Reason" at bounding box center [1395, 347] width 229 height 27
type textarea "x"
type textarea "W"
type textarea "x"
type textarea "Wa"
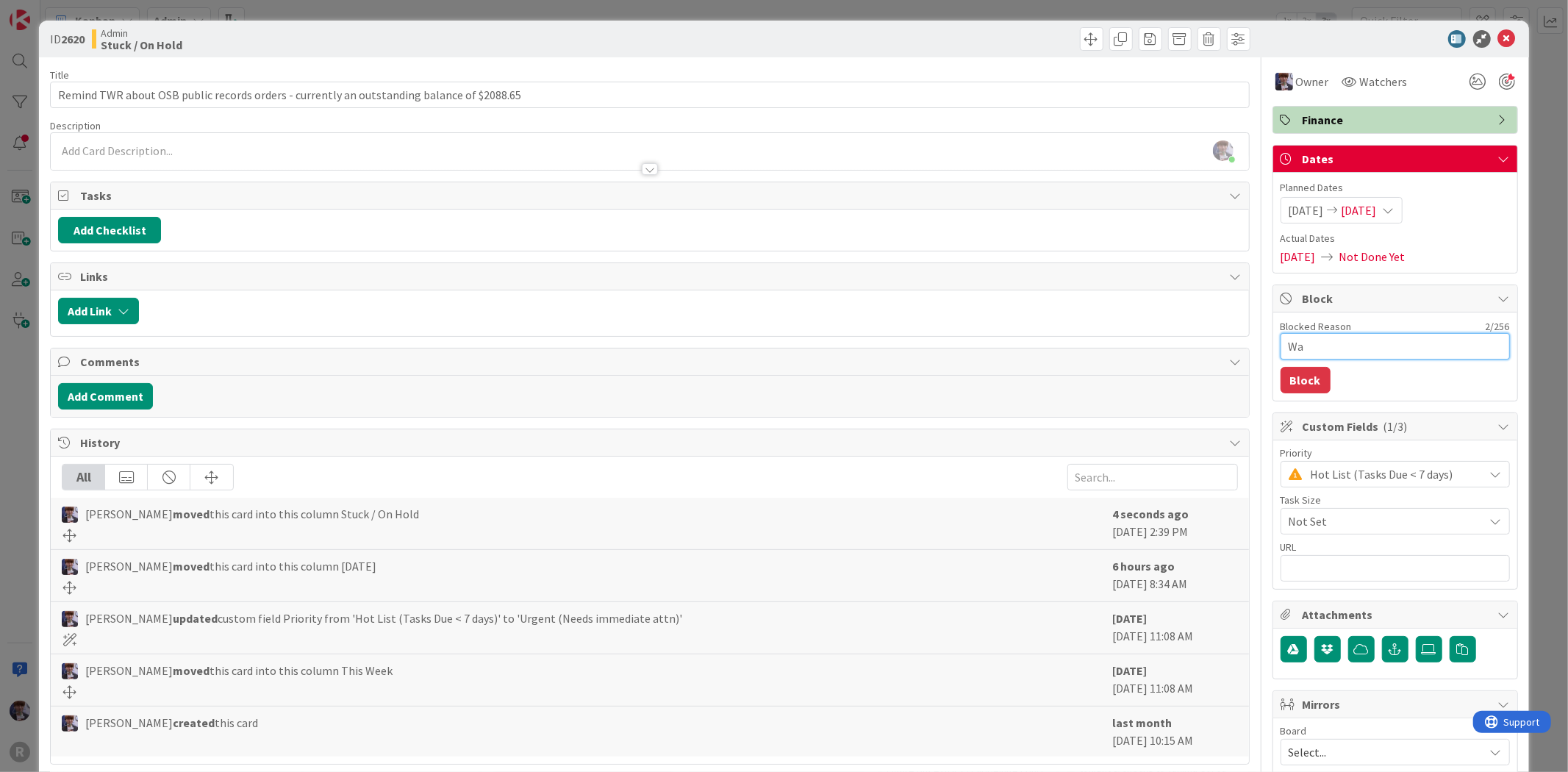
type textarea "x"
type textarea "Wai"
type textarea "x"
type textarea "Wait"
type textarea "x"
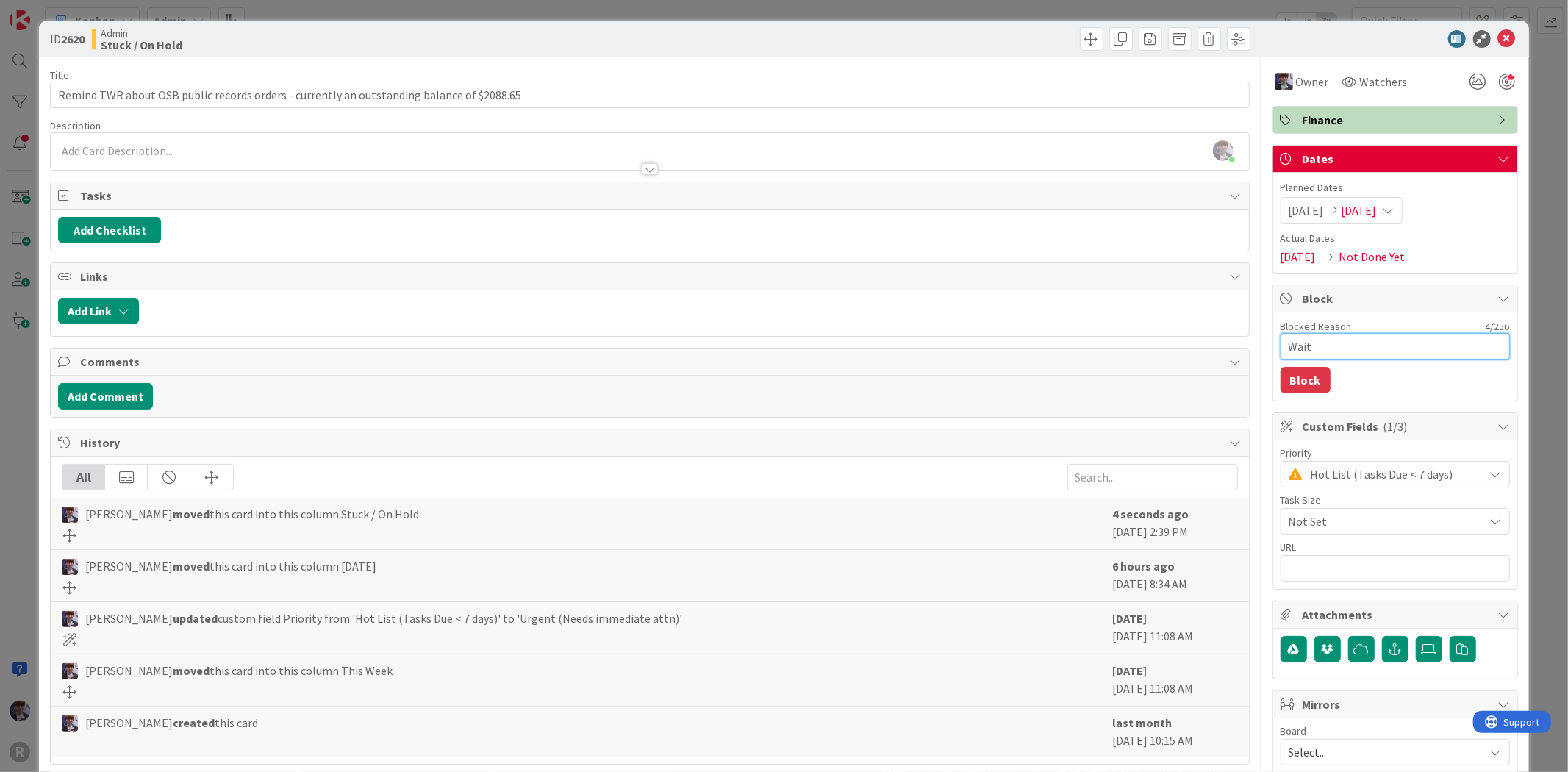
type textarea "Waiti"
type textarea "x"
type textarea "Waitin"
type textarea "x"
type textarea "Waiting"
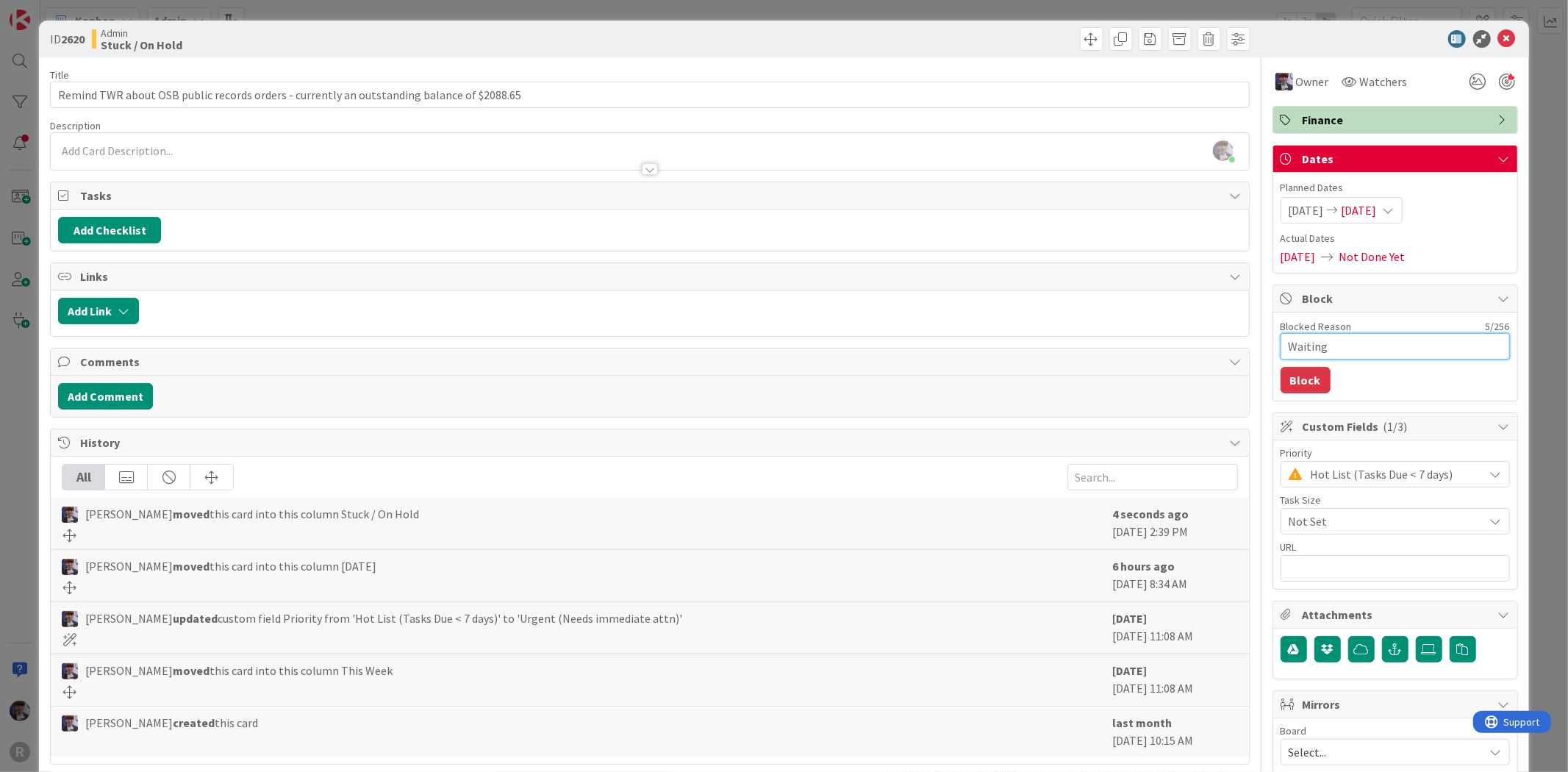
type textarea "x"
type textarea "Waiting"
type textarea "x"
type textarea "Waiting t"
type textarea "x"
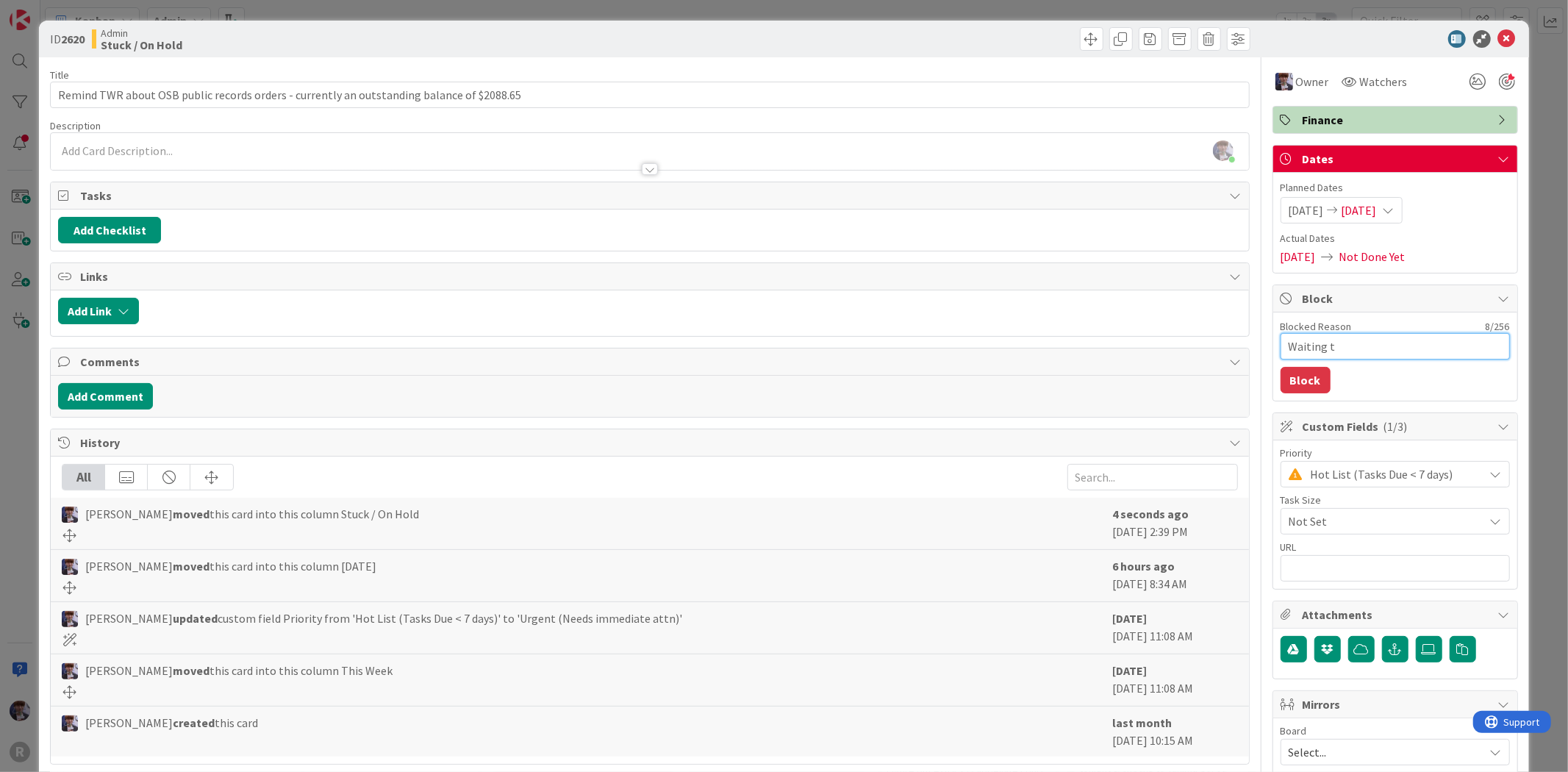
type textarea "Waiting to"
type textarea "x"
type textarea "Waiting to"
type textarea "x"
type textarea "Waiting to h"
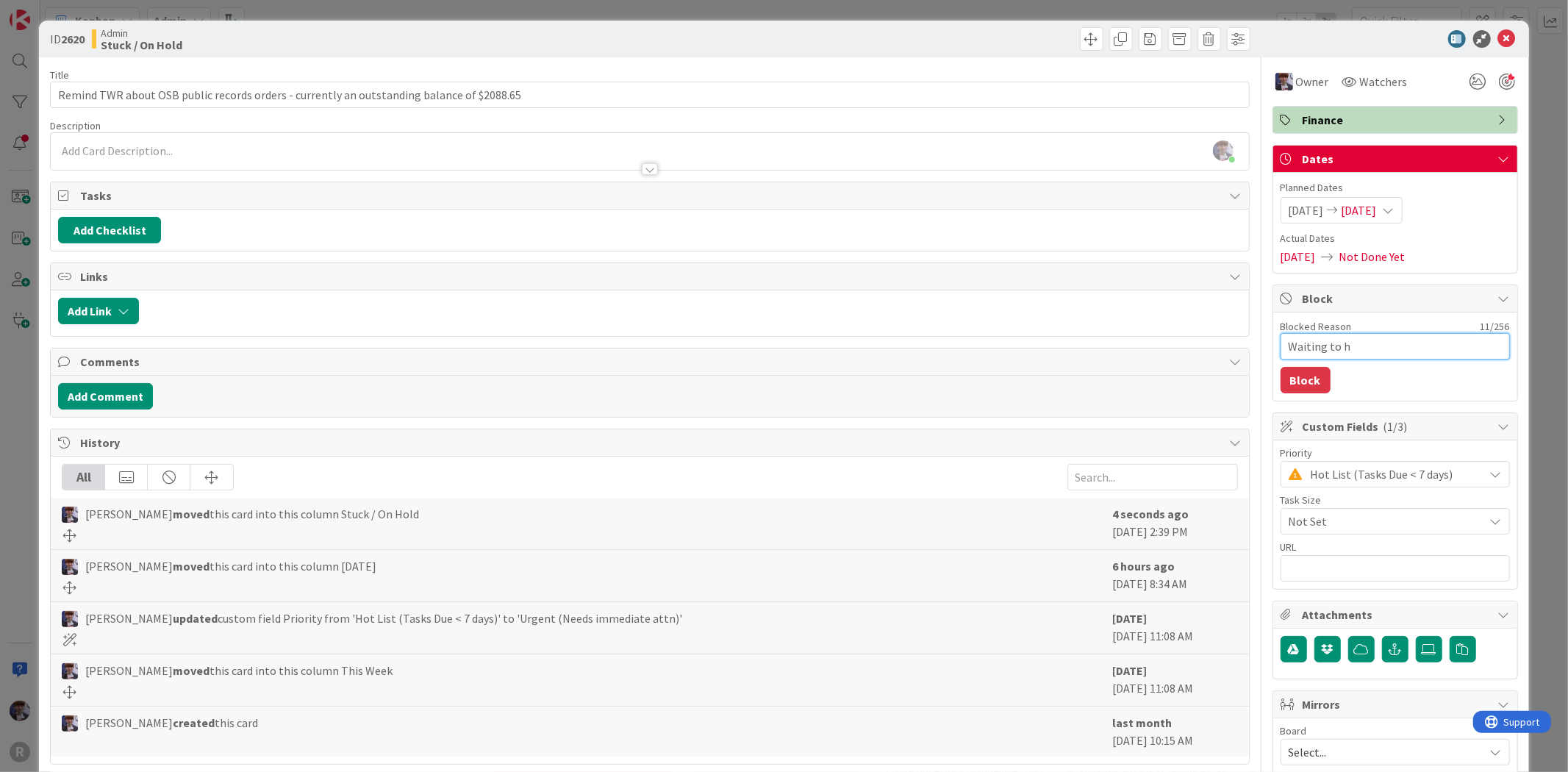
type textarea "x"
type textarea "Waiting to he"
type textarea "x"
type textarea "Waiting to hea"
type textarea "x"
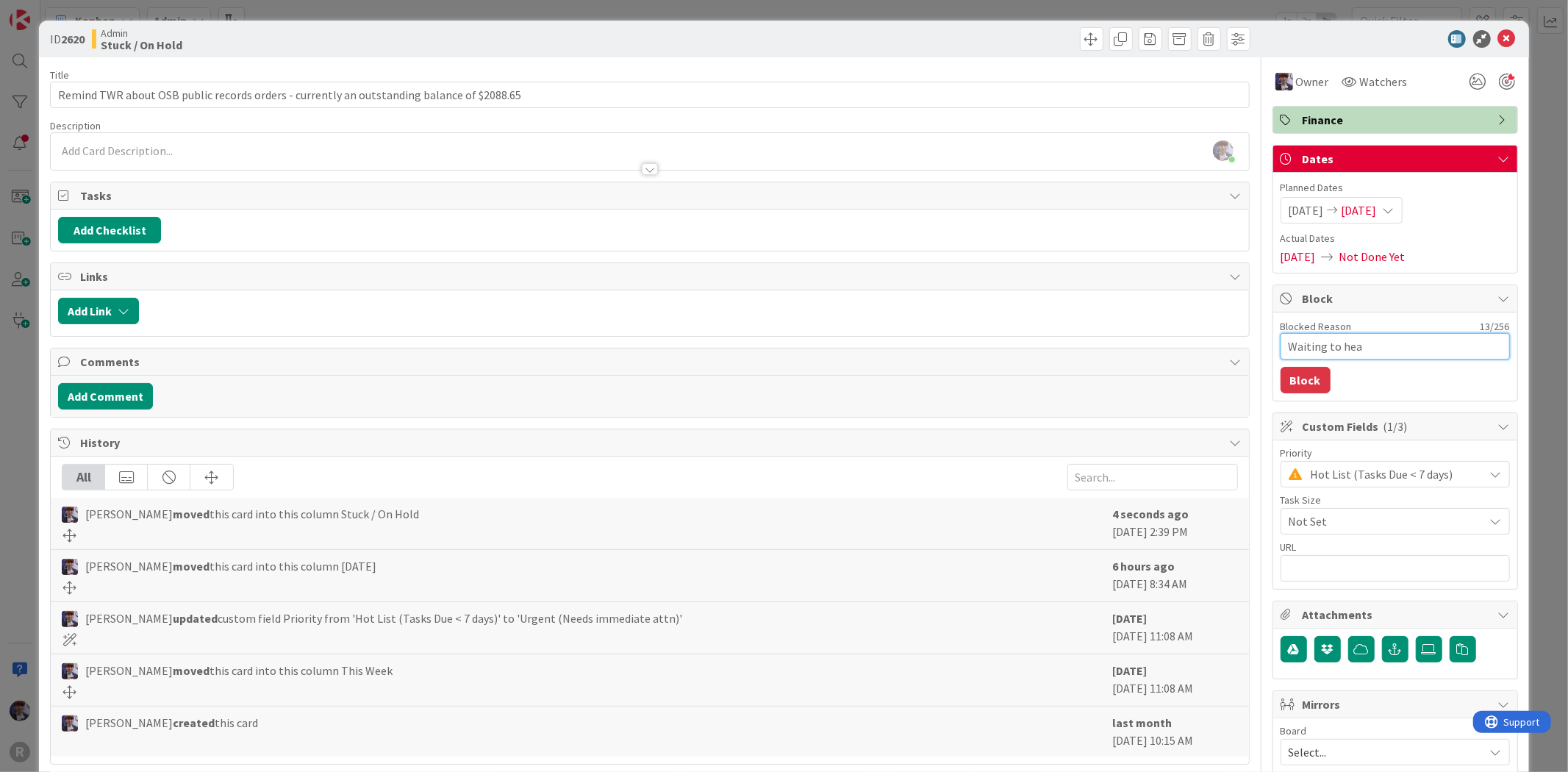
type textarea "Waiting to hear"
type textarea "x"
type textarea "Waiting to hear"
type textarea "x"
type textarea "Waiting to hear f"
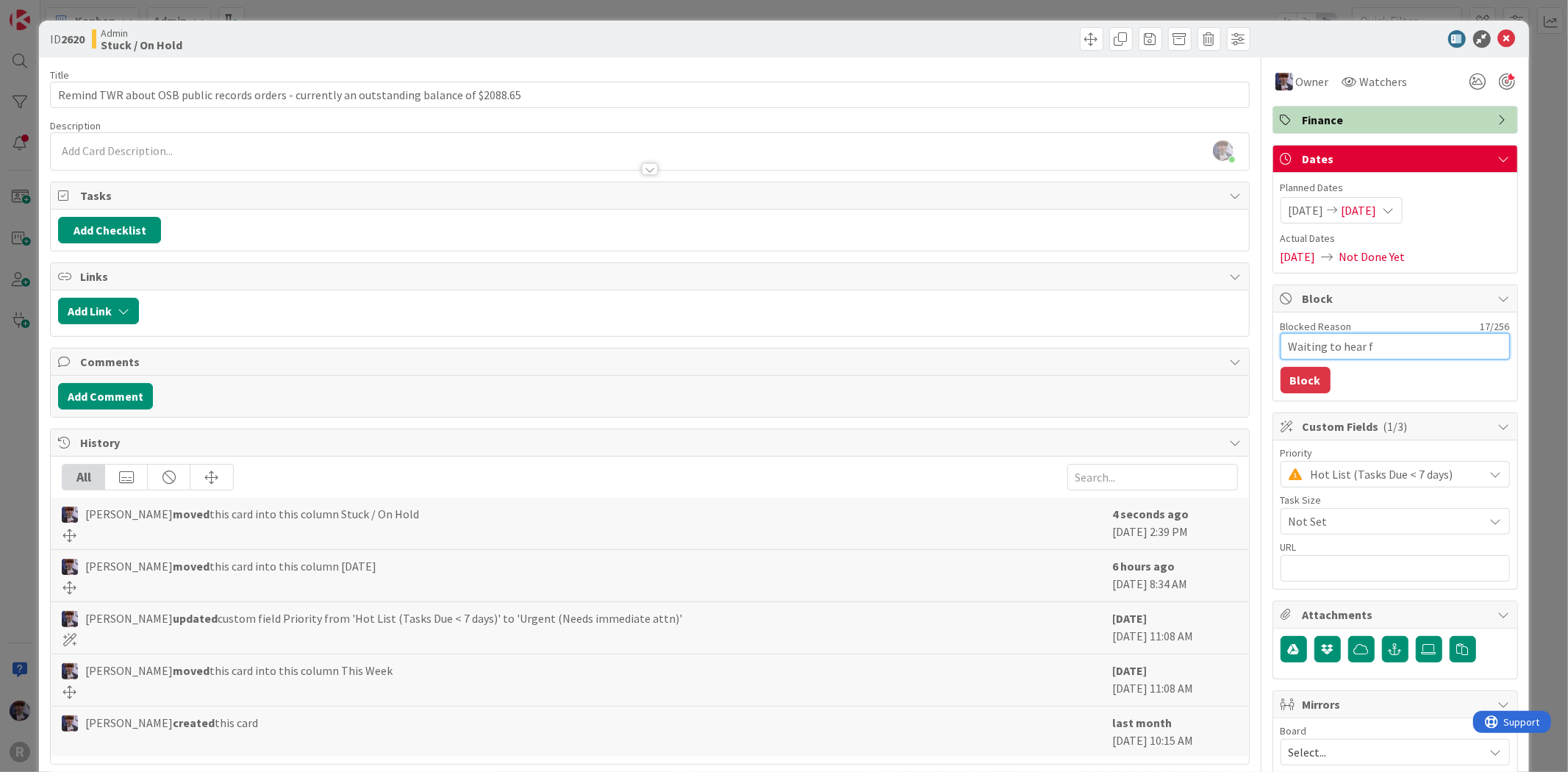
type textarea "x"
type textarea "Waiting to hear fr"
type textarea "x"
type textarea "Waiting to hear fro"
type textarea "x"
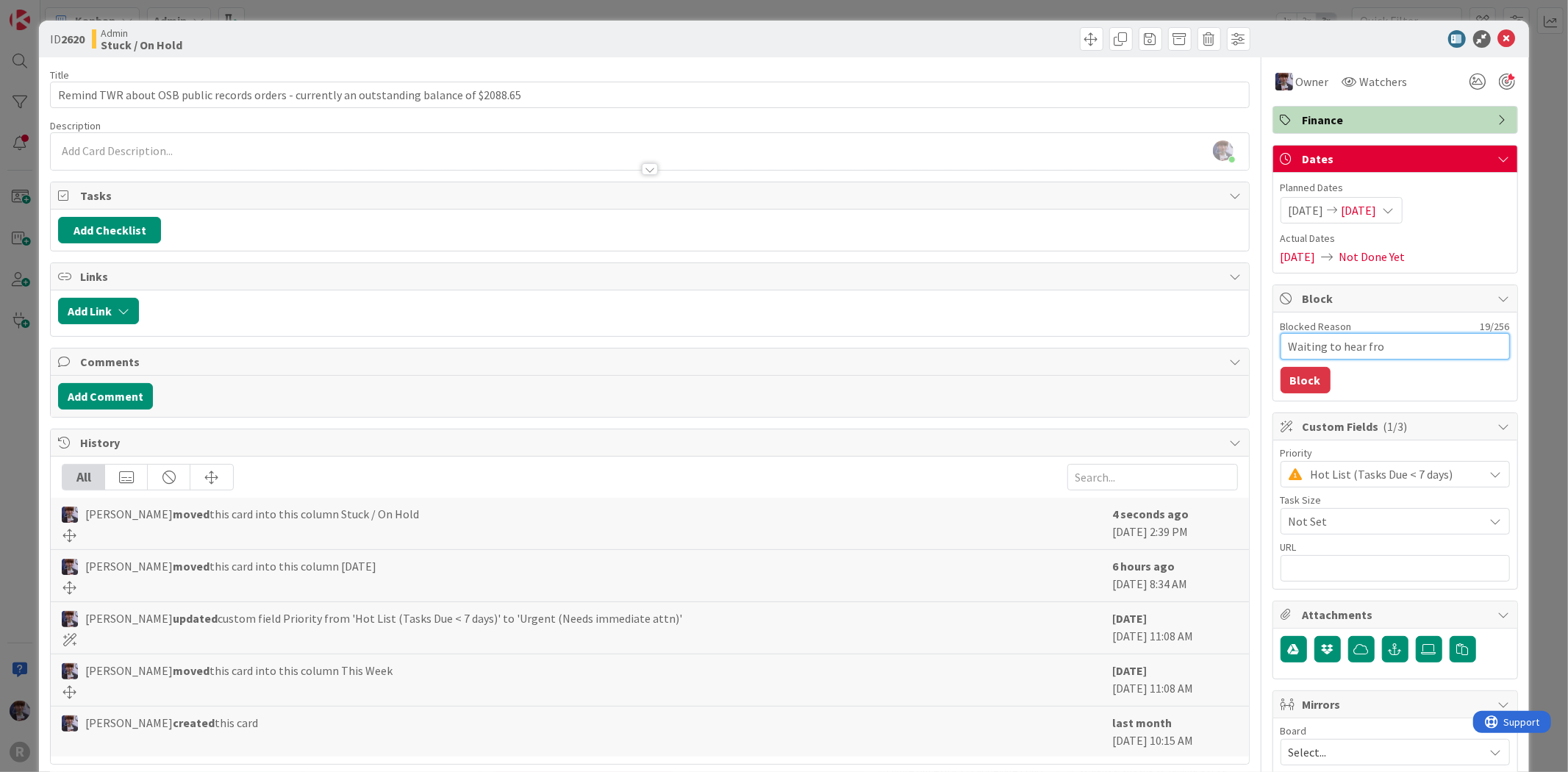
type textarea "Waiting to hear from"
type textarea "x"
type textarea "Waiting to hear from"
type textarea "x"
type textarea "Waiting to hear from T"
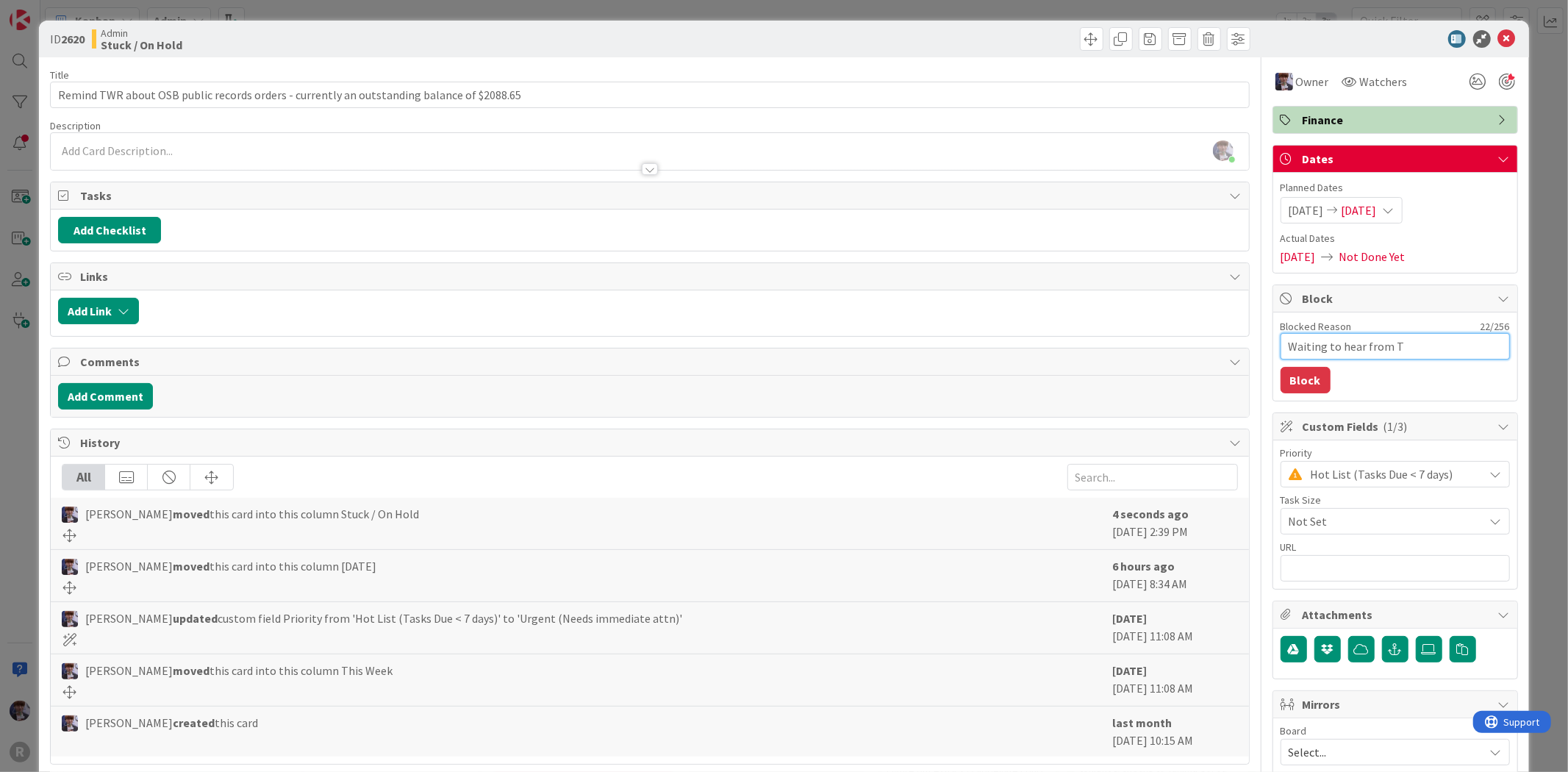
type textarea "x"
type textarea "Waiting to hear from TW"
type textarea "x"
type textarea "Waiting to hear from TWR"
type textarea "x"
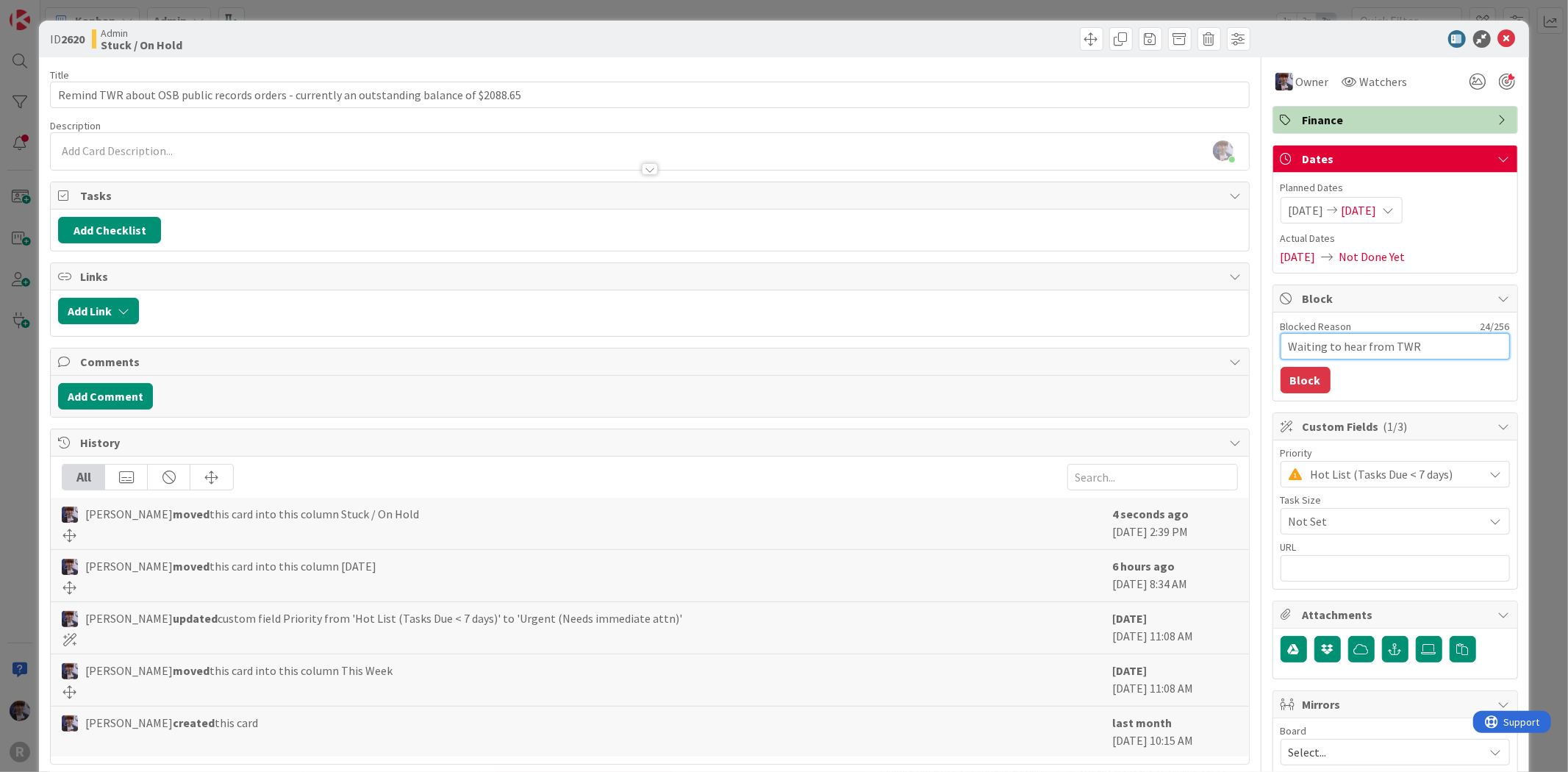
type textarea "Waiting to hear from TWR"
type textarea "x"
type textarea "Waiting to hear from TWR i"
type textarea "x"
type textarea "Waiting to hear from TWR if"
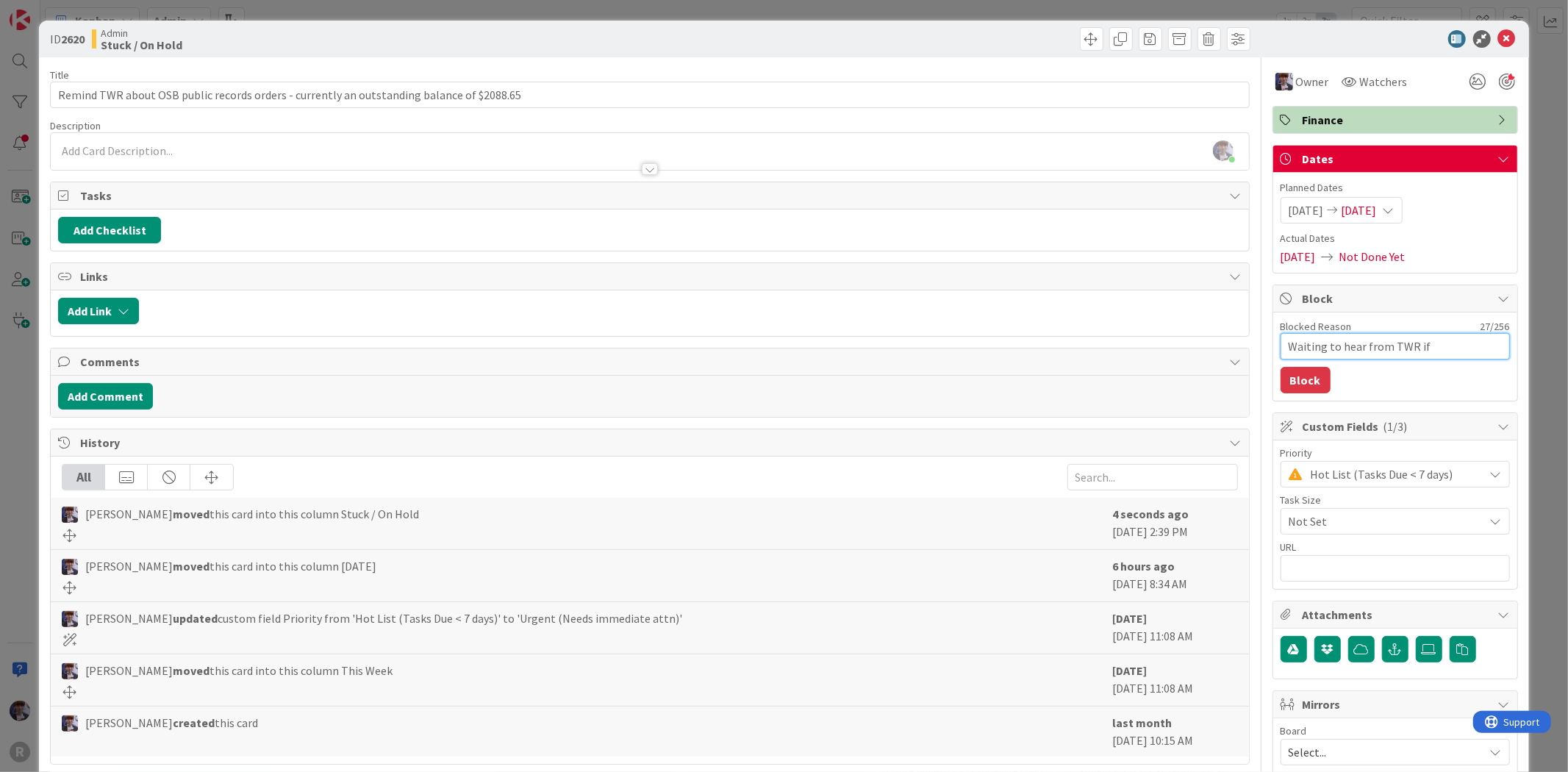
type textarea "x"
type textarea "Waiting to hear from TWR if"
type textarea "x"
type textarea "Waiting to hear from TWR if a"
type textarea "x"
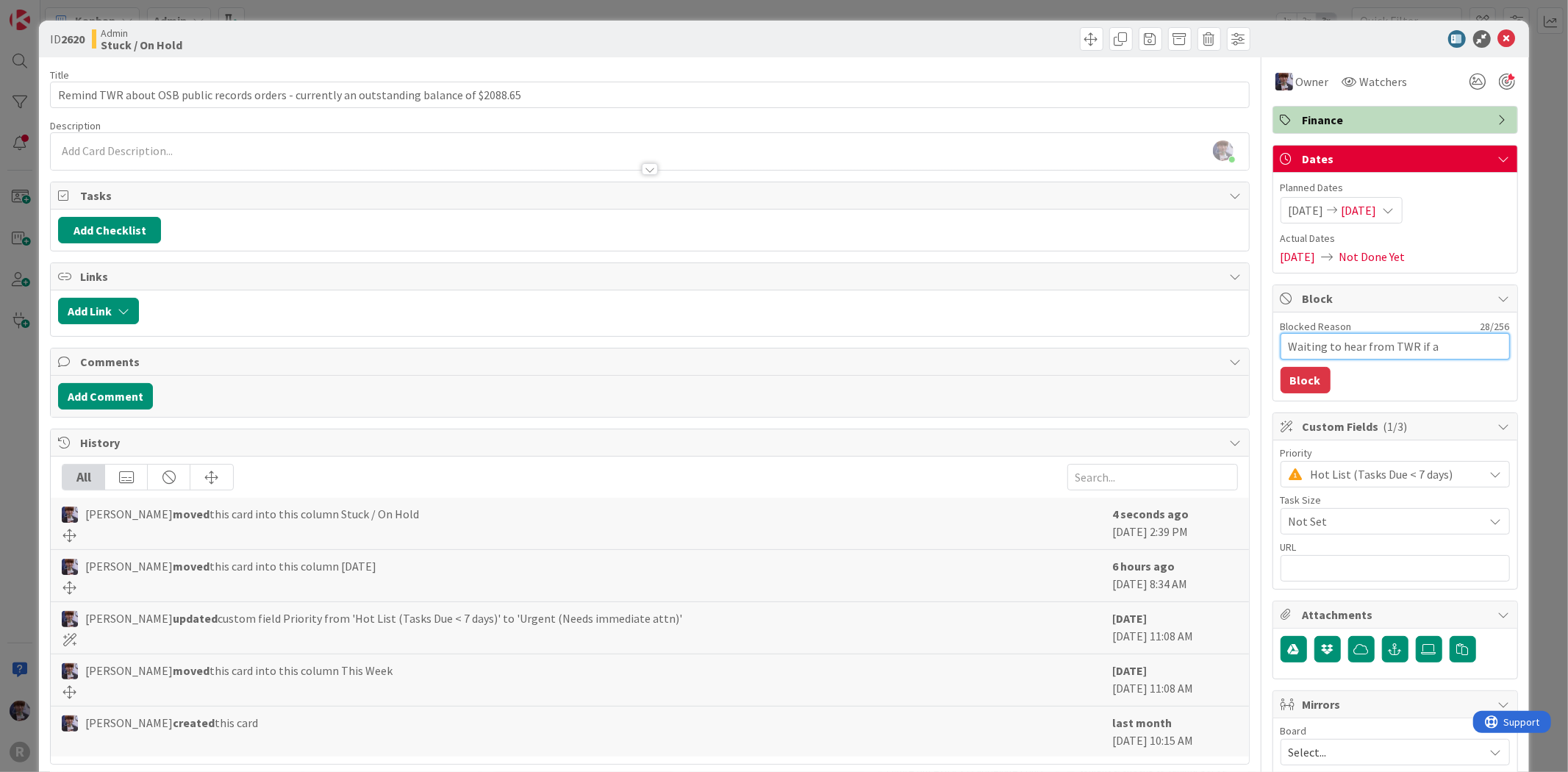
type textarea "Waiting to hear from TWR if ac"
type textarea "x"
type textarea "Waiting to hear from TWR if act"
type textarea "x"
type textarea "Waiting to hear from TWR if acti"
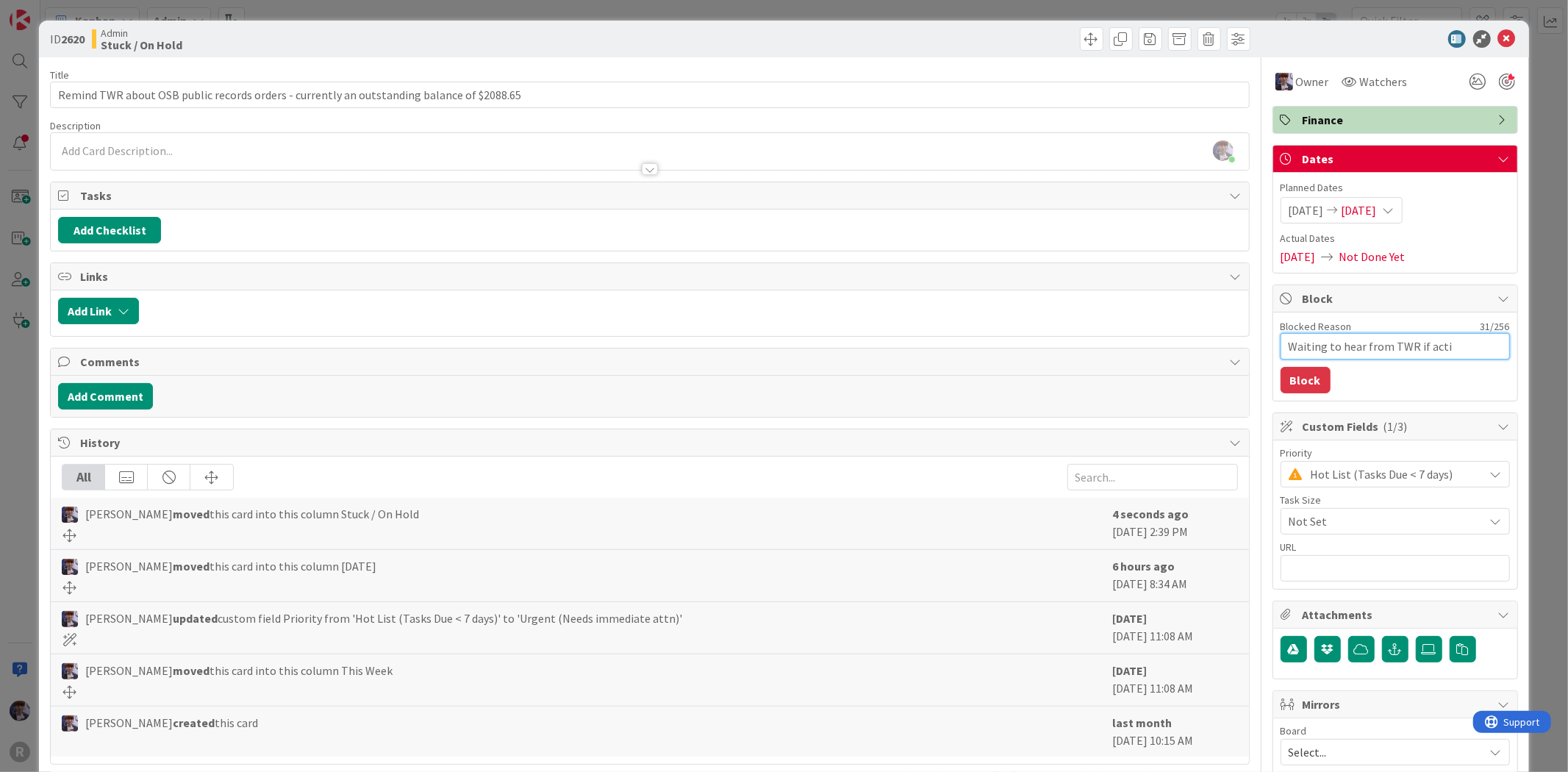
type textarea "x"
type textarea "Waiting to hear from TWR if actio"
type textarea "x"
type textarea "Waiting to hear from TWR if action"
type textarea "x"
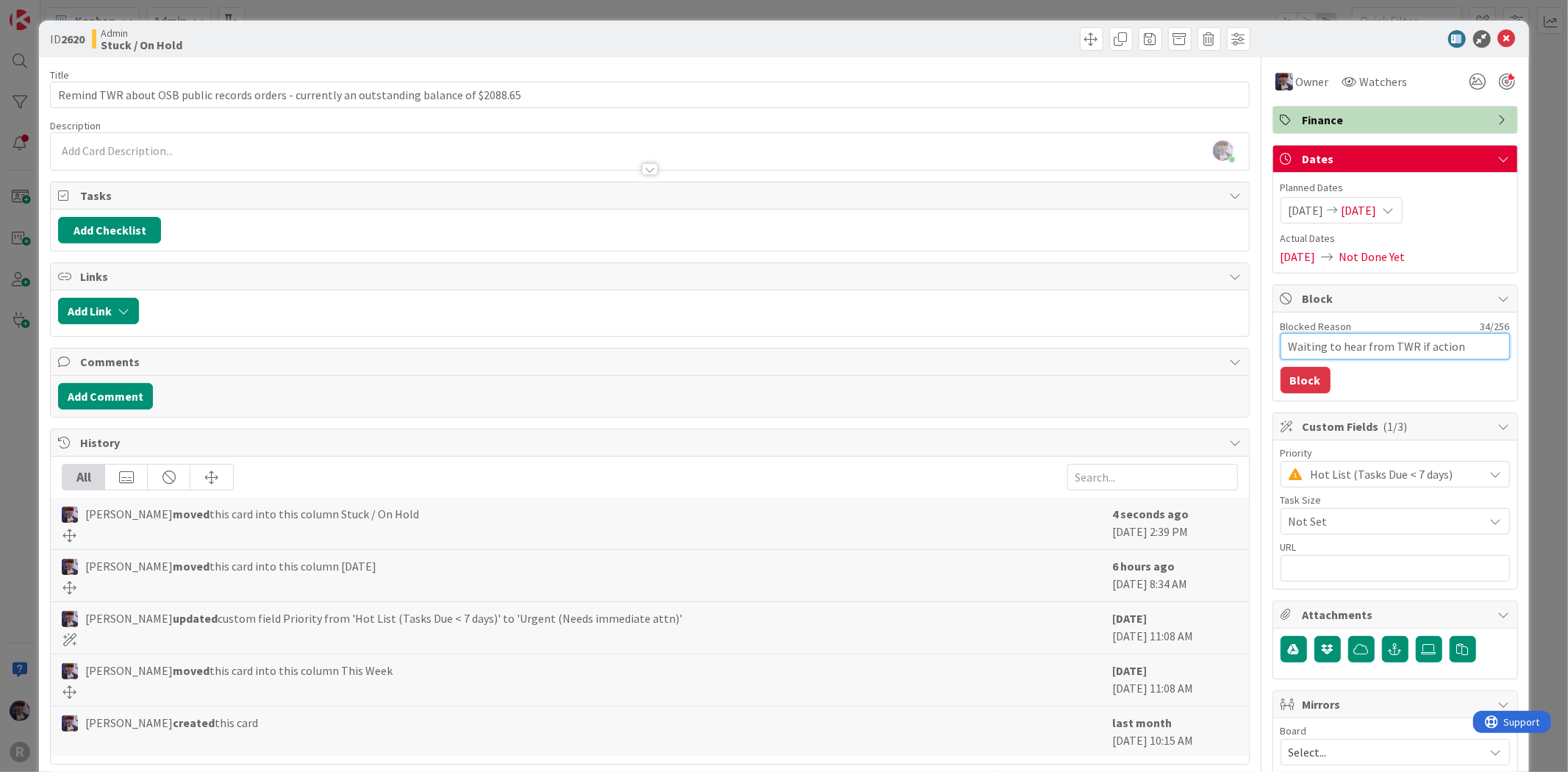
type textarea "Waiting to hear from TWR if action"
type textarea "x"
type textarea "Waiting to hear from TWR if action t"
type textarea "x"
type textarea "Waiting to hear from TWR if action tak"
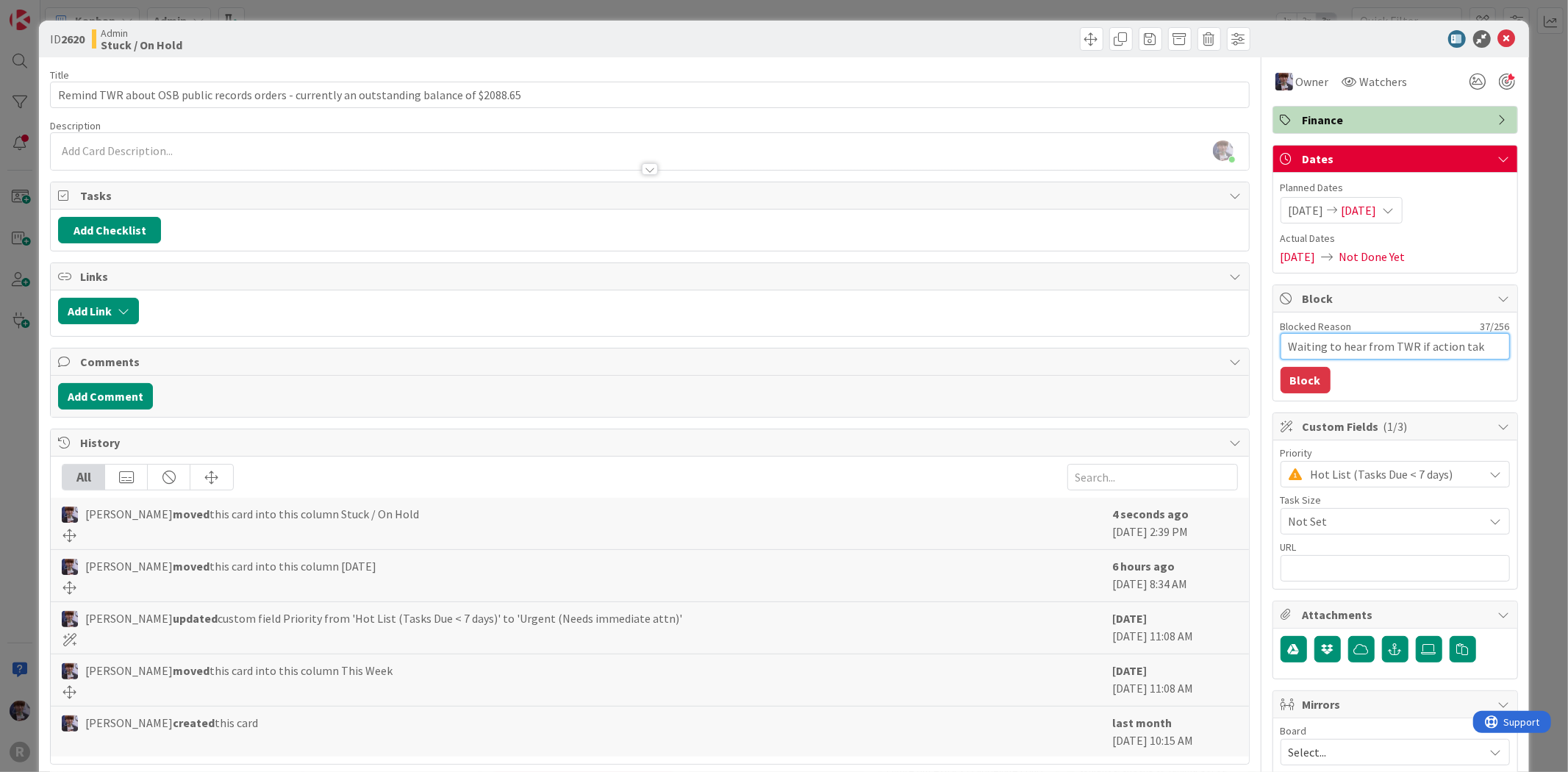
type textarea "x"
type textarea "Waiting to hear from TWR if action take"
type textarea "x"
type textarea "Waiting to hear from TWR if action taken"
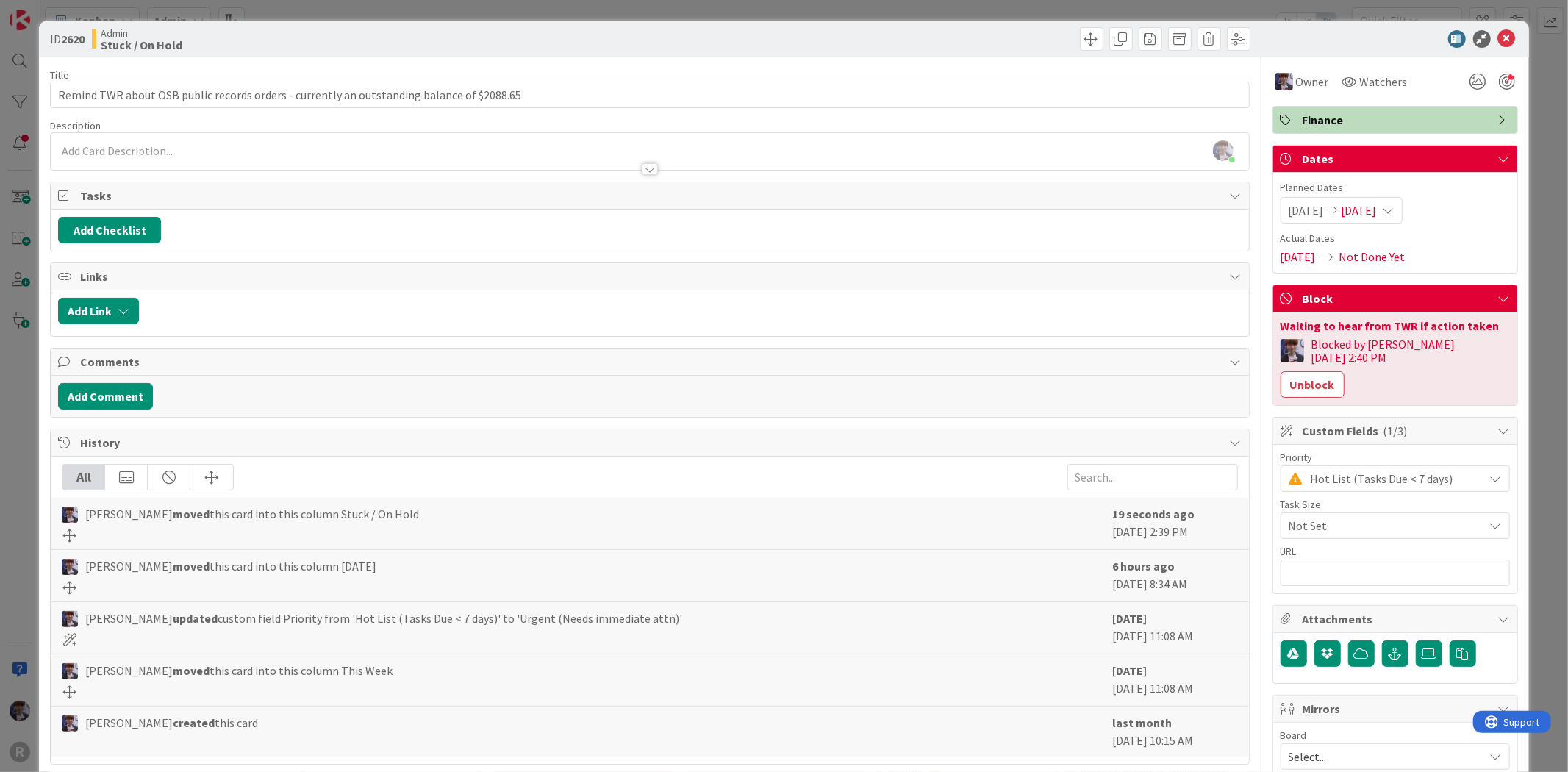
click at [1551, 188] on div "ID 2620 Admin Stuck / On Hold Title 89 / 128 Remind TWR about OSB public record…" at bounding box center [784, 386] width 1568 height 772
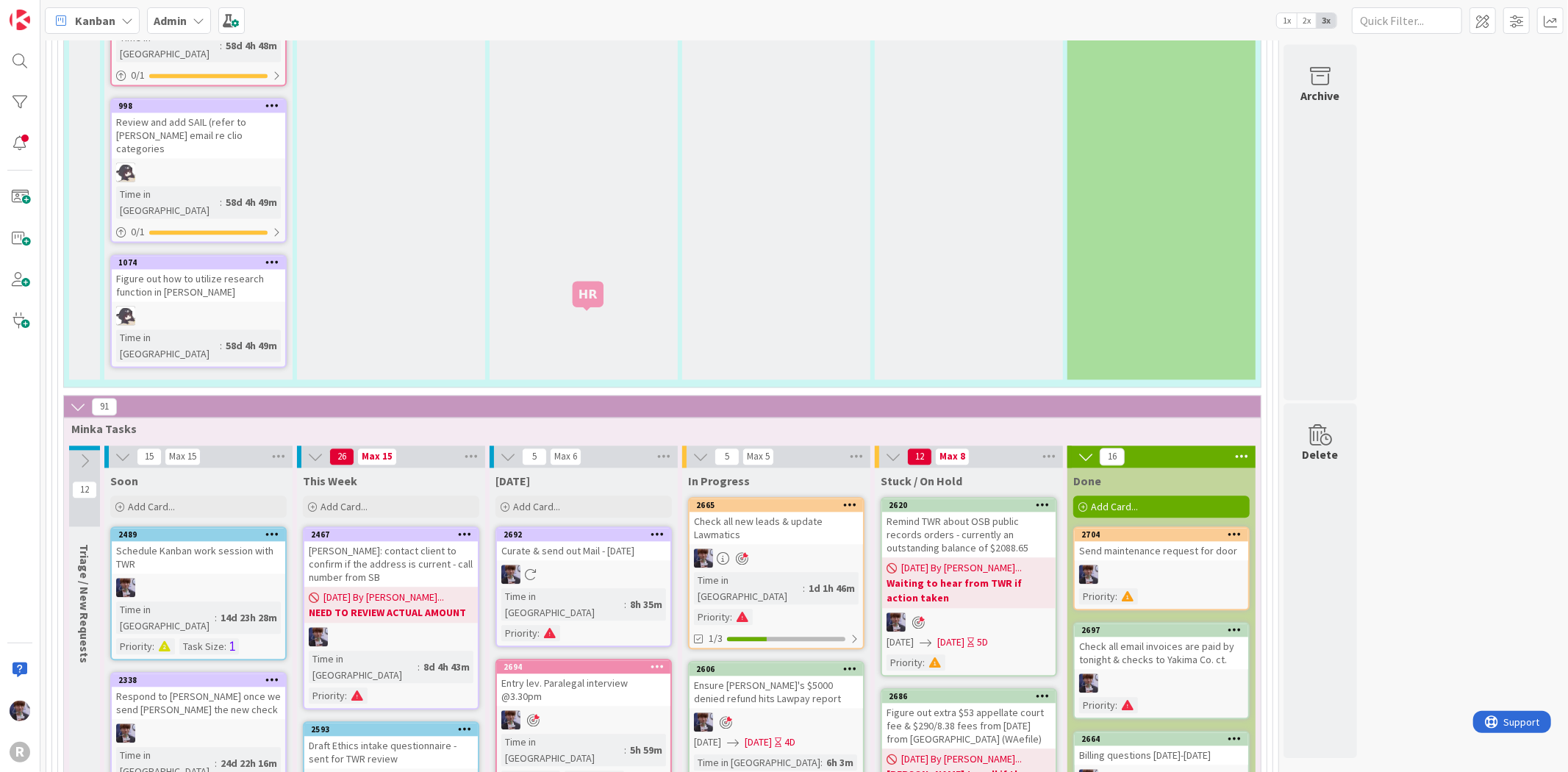
scroll to position [2531, 0]
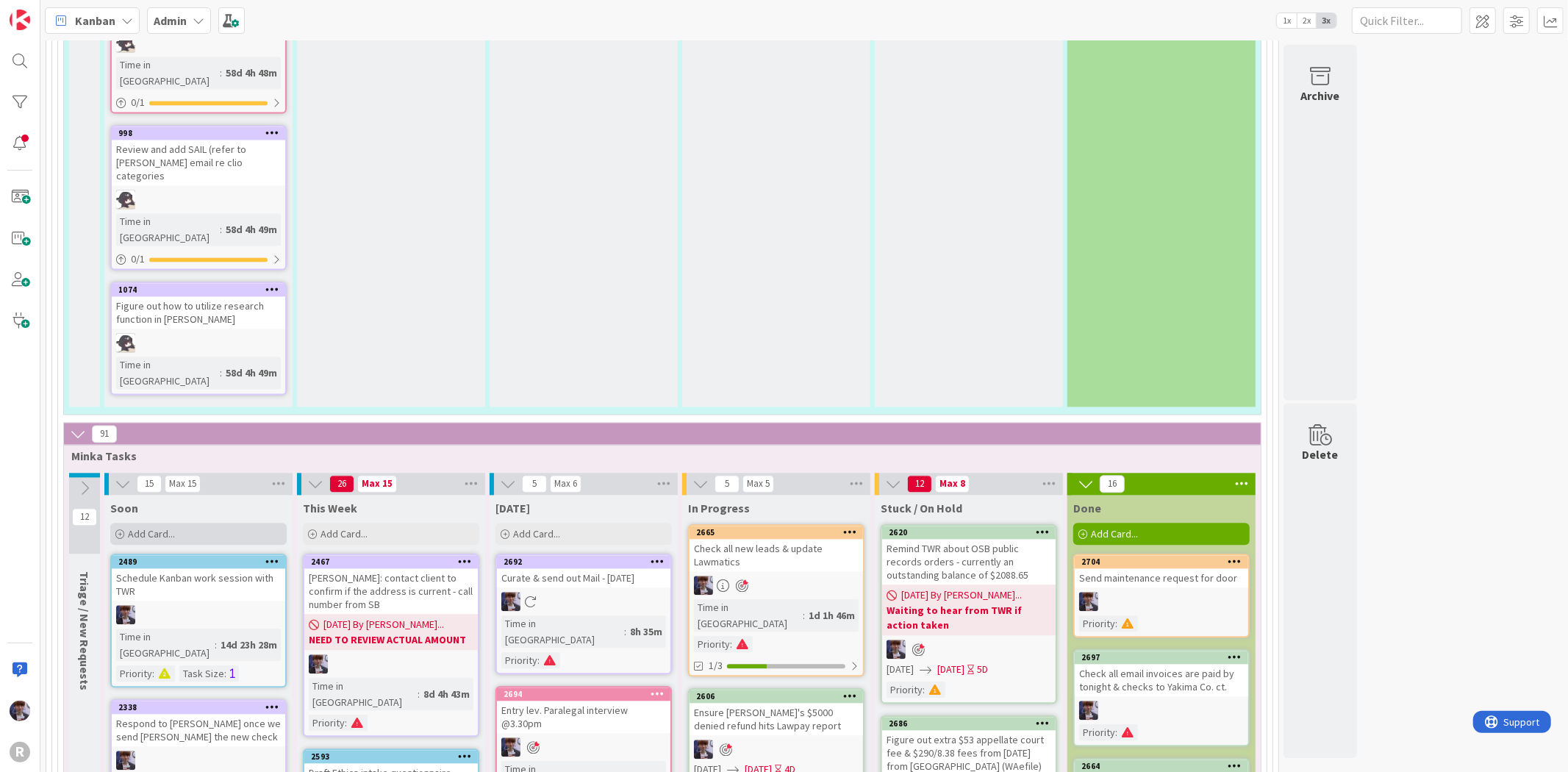
click at [190, 523] on div "Add Card..." at bounding box center [198, 534] width 176 height 22
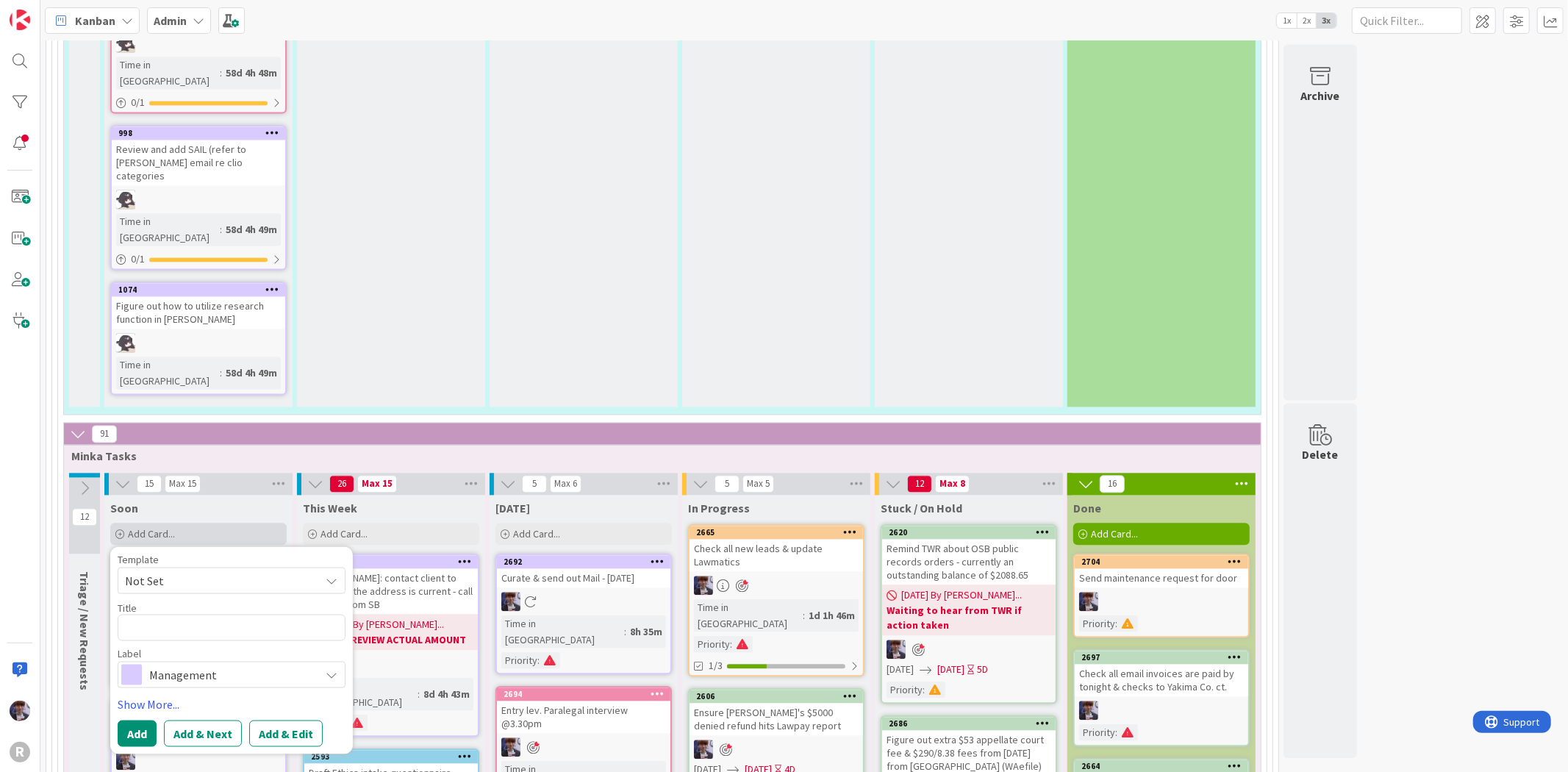
type textarea "x"
type textarea "M"
type textarea "x"
type textarea "Ma"
type textarea "x"
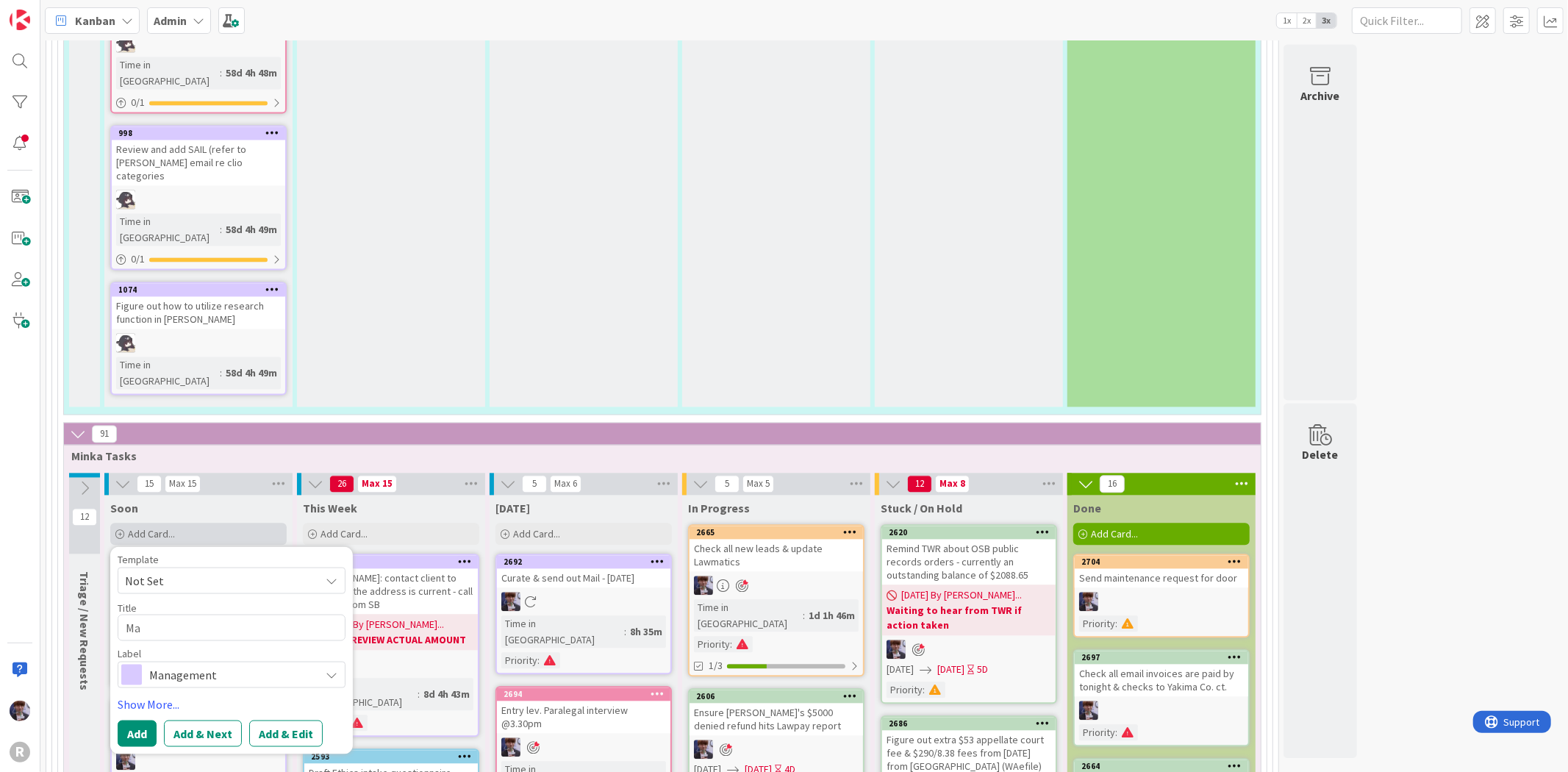
type textarea "Mak"
type textarea "x"
type textarea "Make"
type textarea "x"
type textarea "Mak"
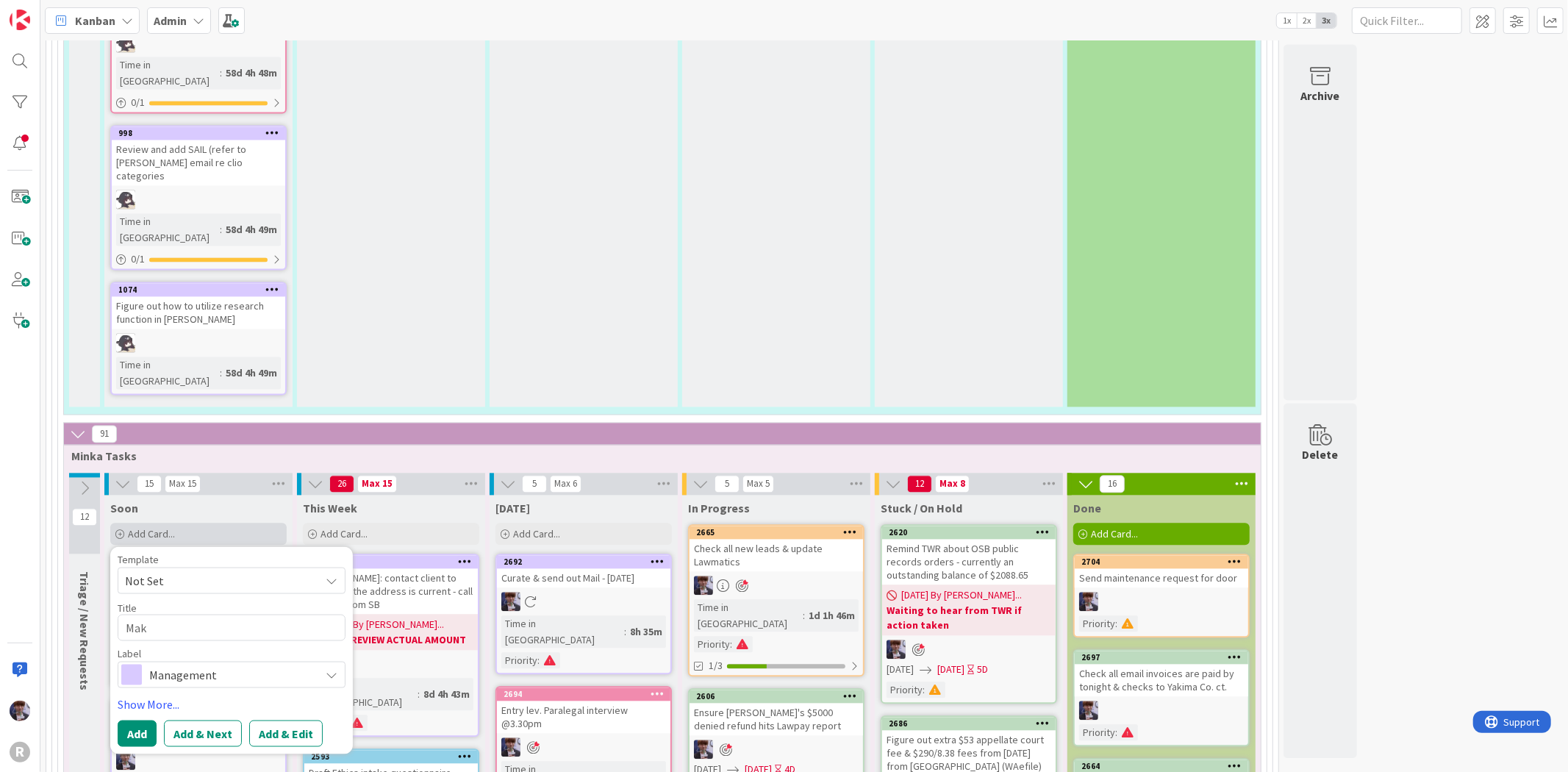
type textarea "x"
type textarea "Ma"
type textarea "x"
type textarea "M"
type textarea "x"
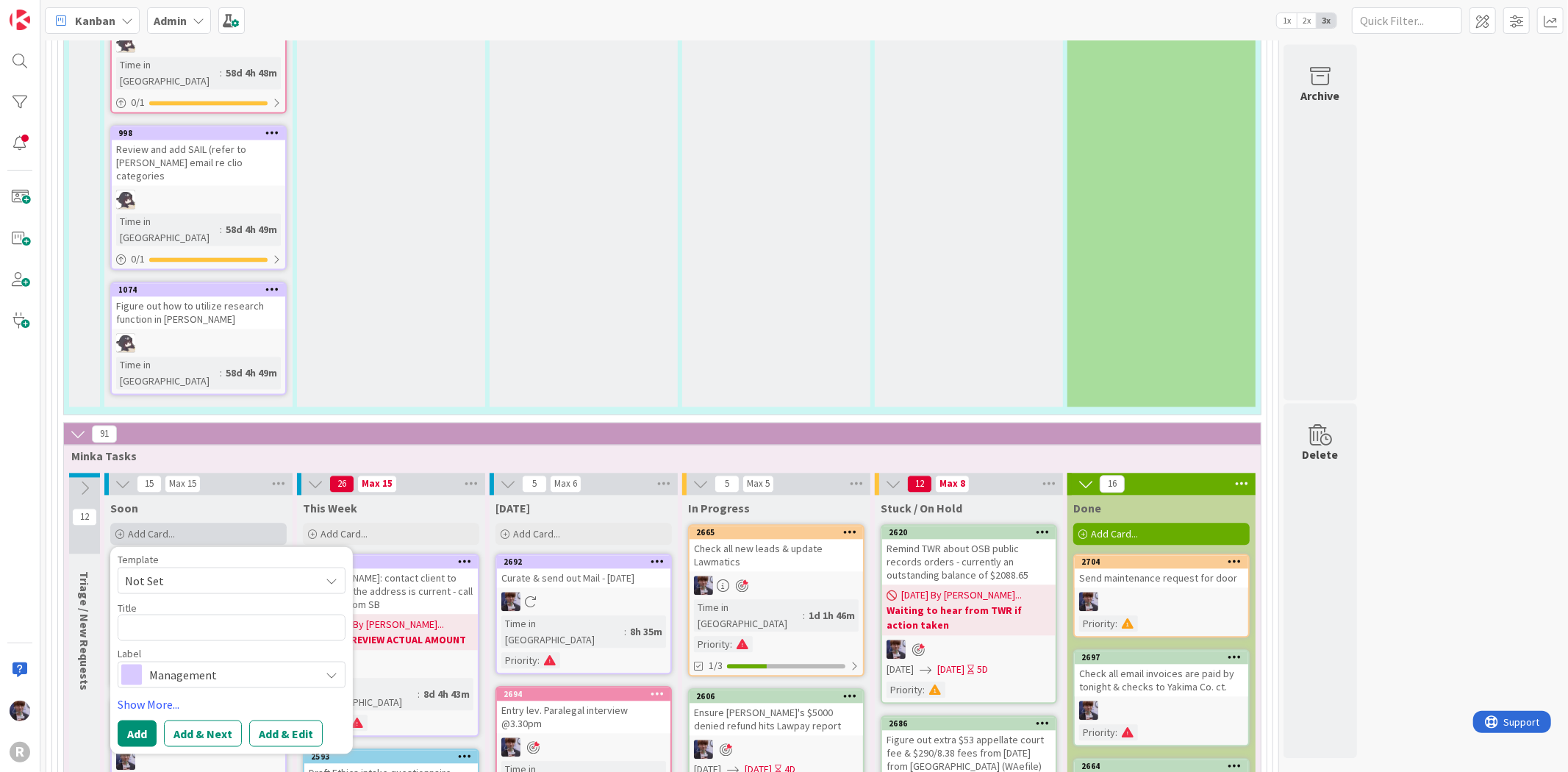
type textarea "E"
type textarea "x"
type textarea "En"
type textarea "x"
type textarea "Ens"
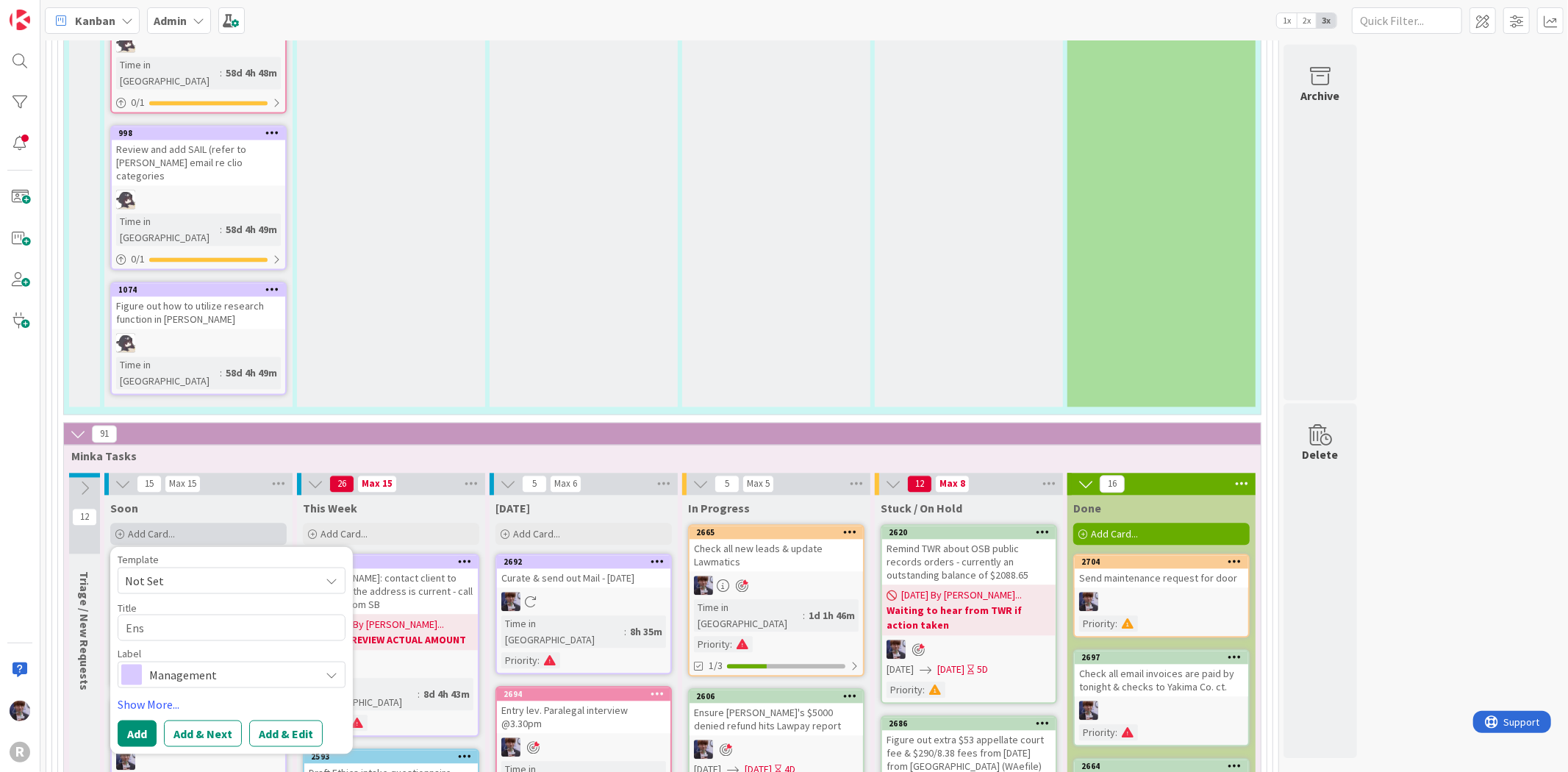
type textarea "x"
type textarea "Ensu"
type textarea "x"
type textarea "Ensur"
type textarea "x"
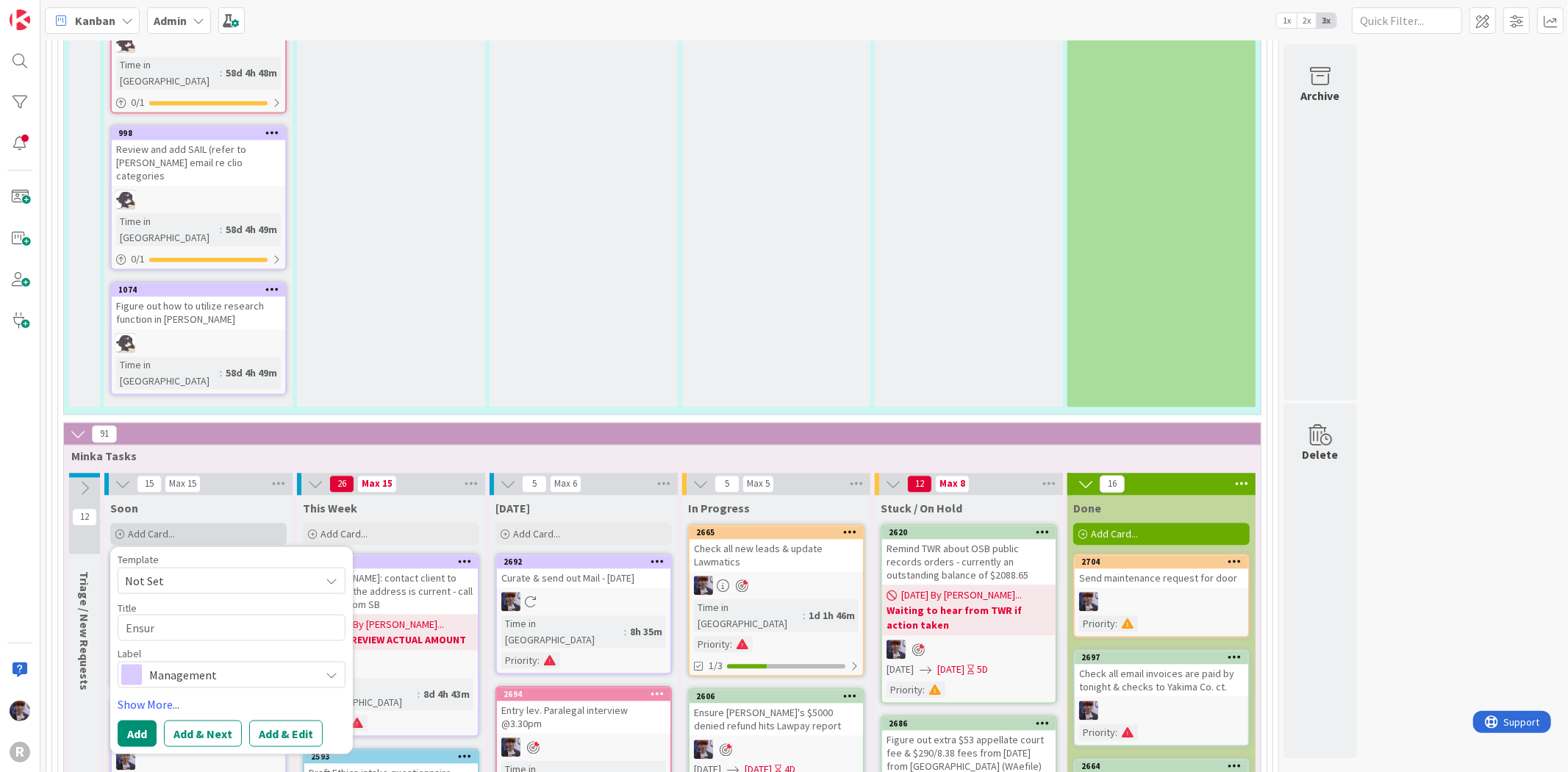
type textarea "Ensure"
type textarea "x"
type textarea "Ensure"
type textarea "x"
type textarea "Ensure K"
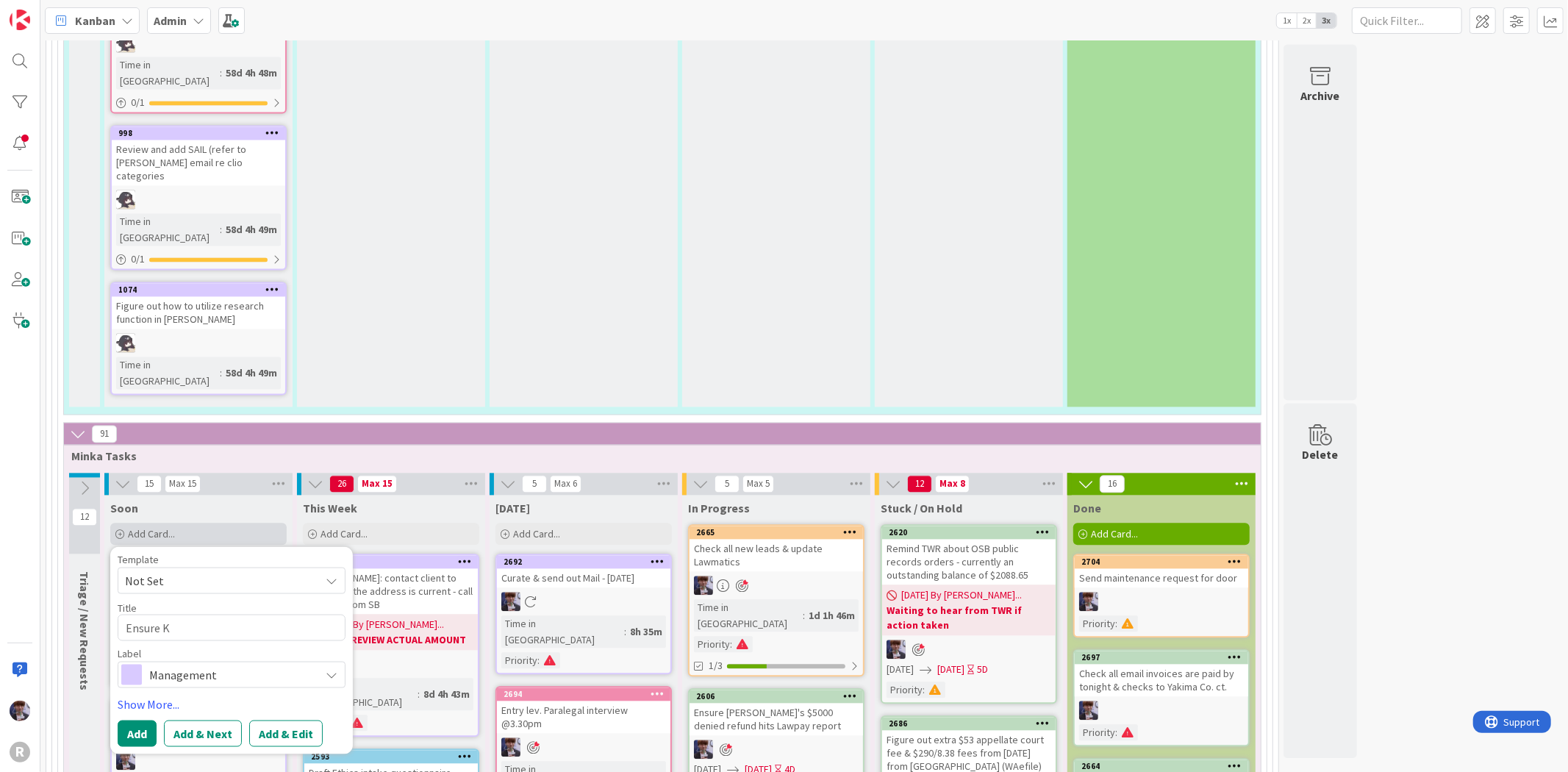
type textarea "x"
type textarea "Ensure Ki"
type textarea "x"
type textarea "Ensure Kia"
type textarea "x"
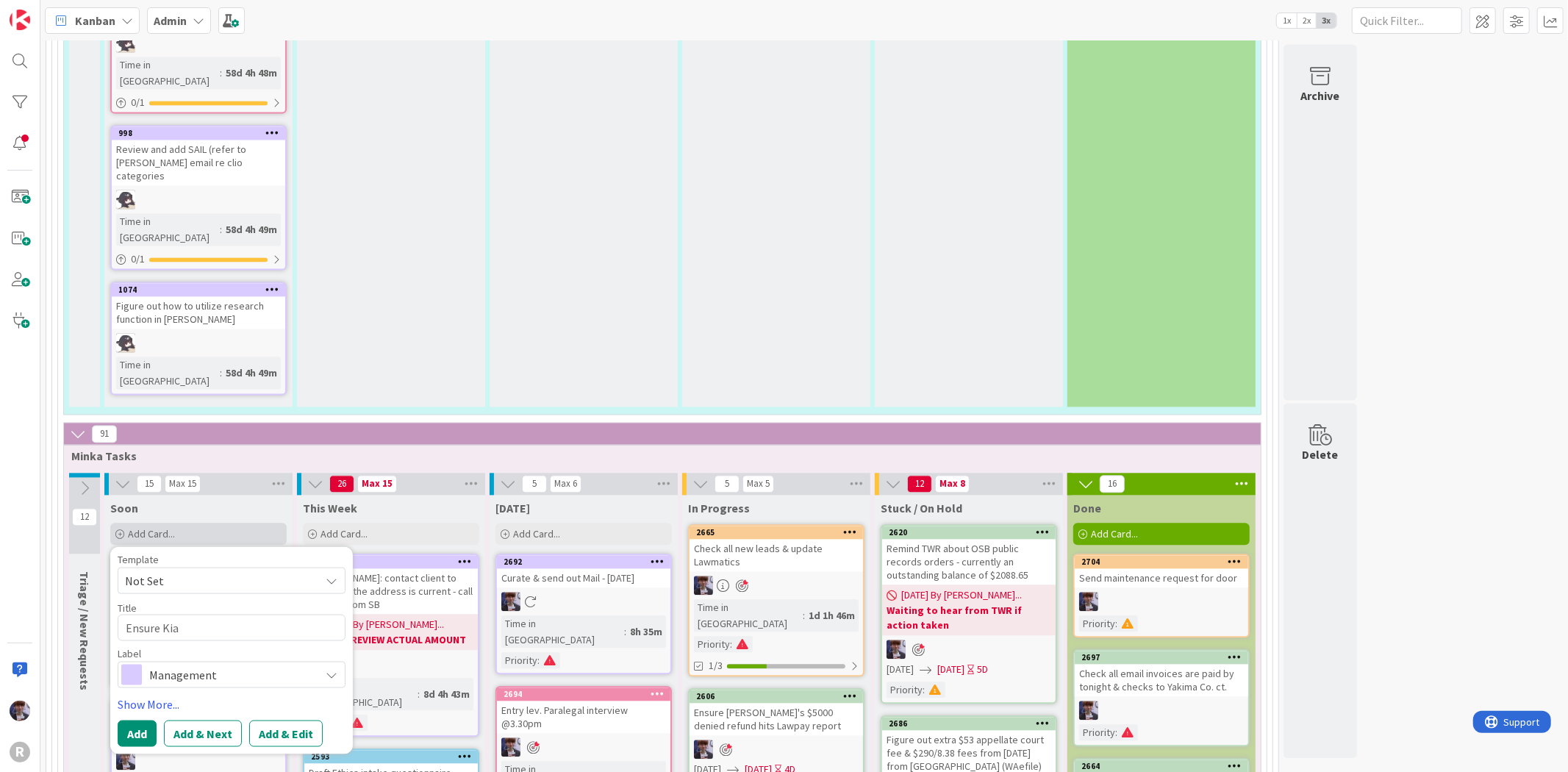
type textarea "Ensure Kiar"
type textarea "x"
type textarea "Ensure Kiara"
type textarea "x"
type textarea "Ensure Kiara"
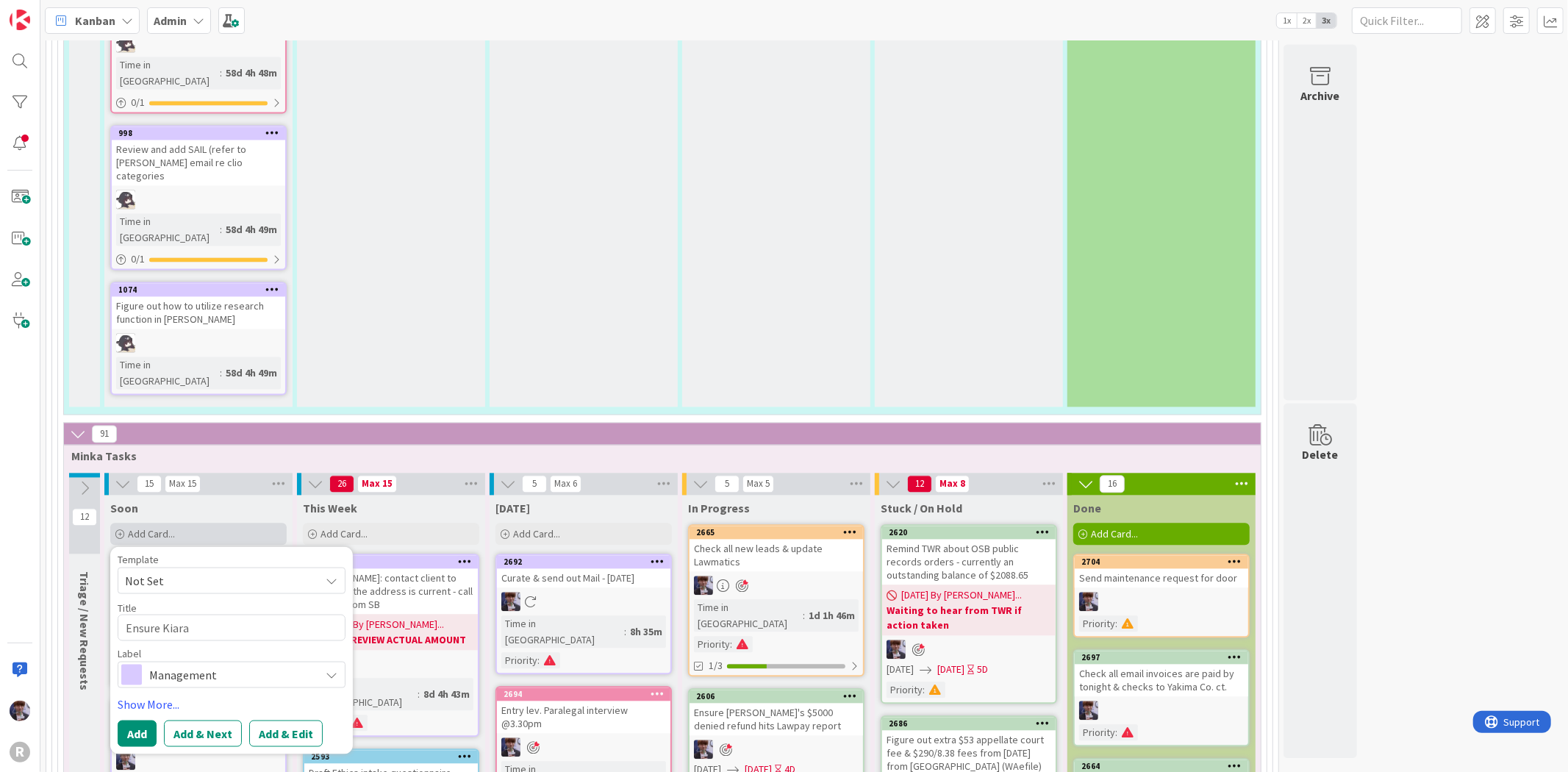
type textarea "x"
type textarea "Ensure Kiara s"
type textarea "x"
type textarea "Ensure Kiara se"
type textarea "x"
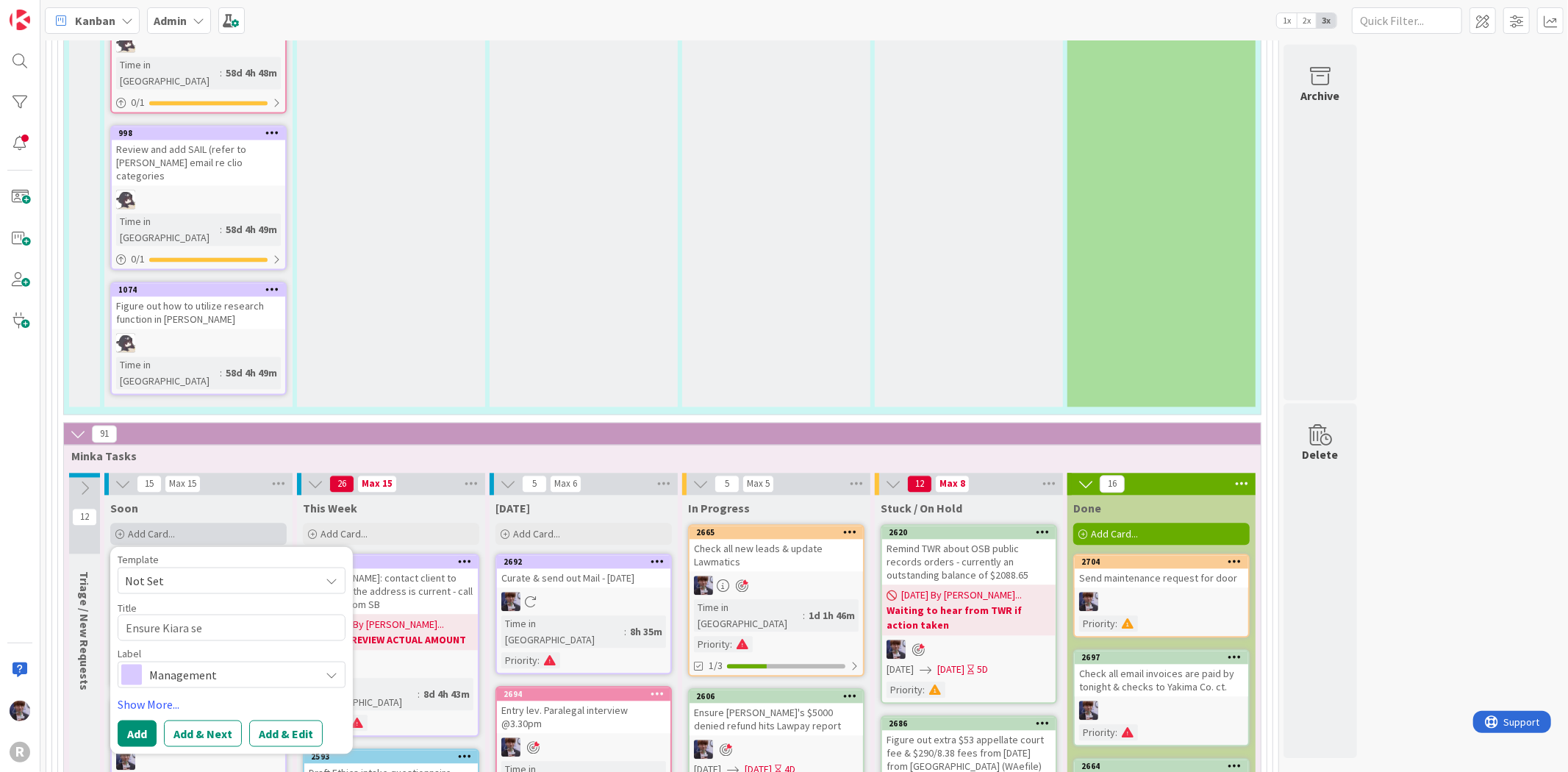
type textarea "Ensure Kiara see"
type textarea "x"
type textarea "Ensure [PERSON_NAME] sees"
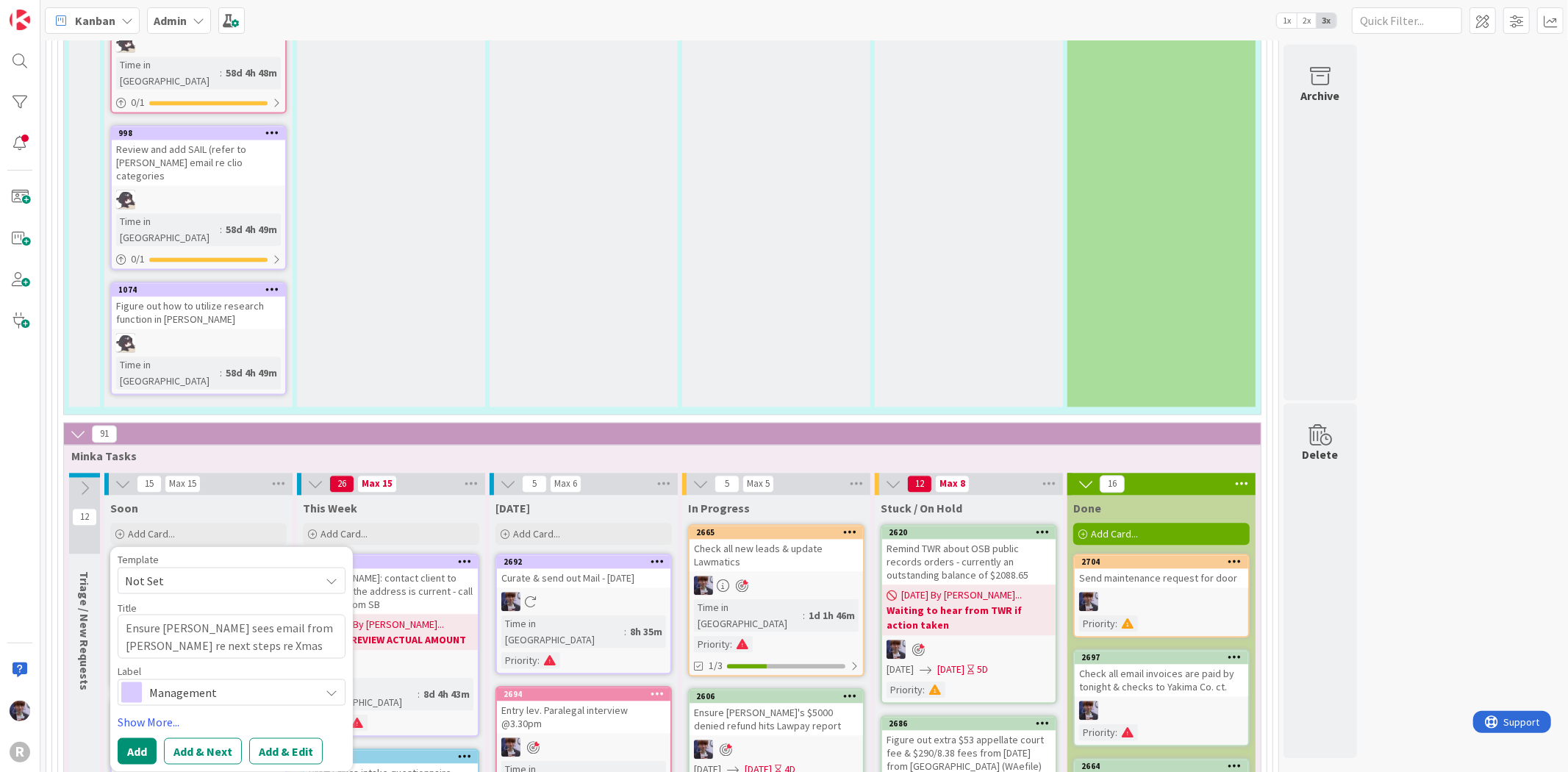
click at [193, 614] on textarea "Ensure [PERSON_NAME] sees email from [PERSON_NAME] re next steps re Xmas arty" at bounding box center [231, 636] width 228 height 44
click at [254, 682] on span "Management" at bounding box center [230, 691] width 163 height 20
click at [231, 716] on span "Management" at bounding box center [262, 727] width 180 height 22
click at [187, 713] on link "Show More..." at bounding box center [231, 721] width 228 height 18
click at [175, 755] on div "Select..." at bounding box center [222, 764] width 194 height 18
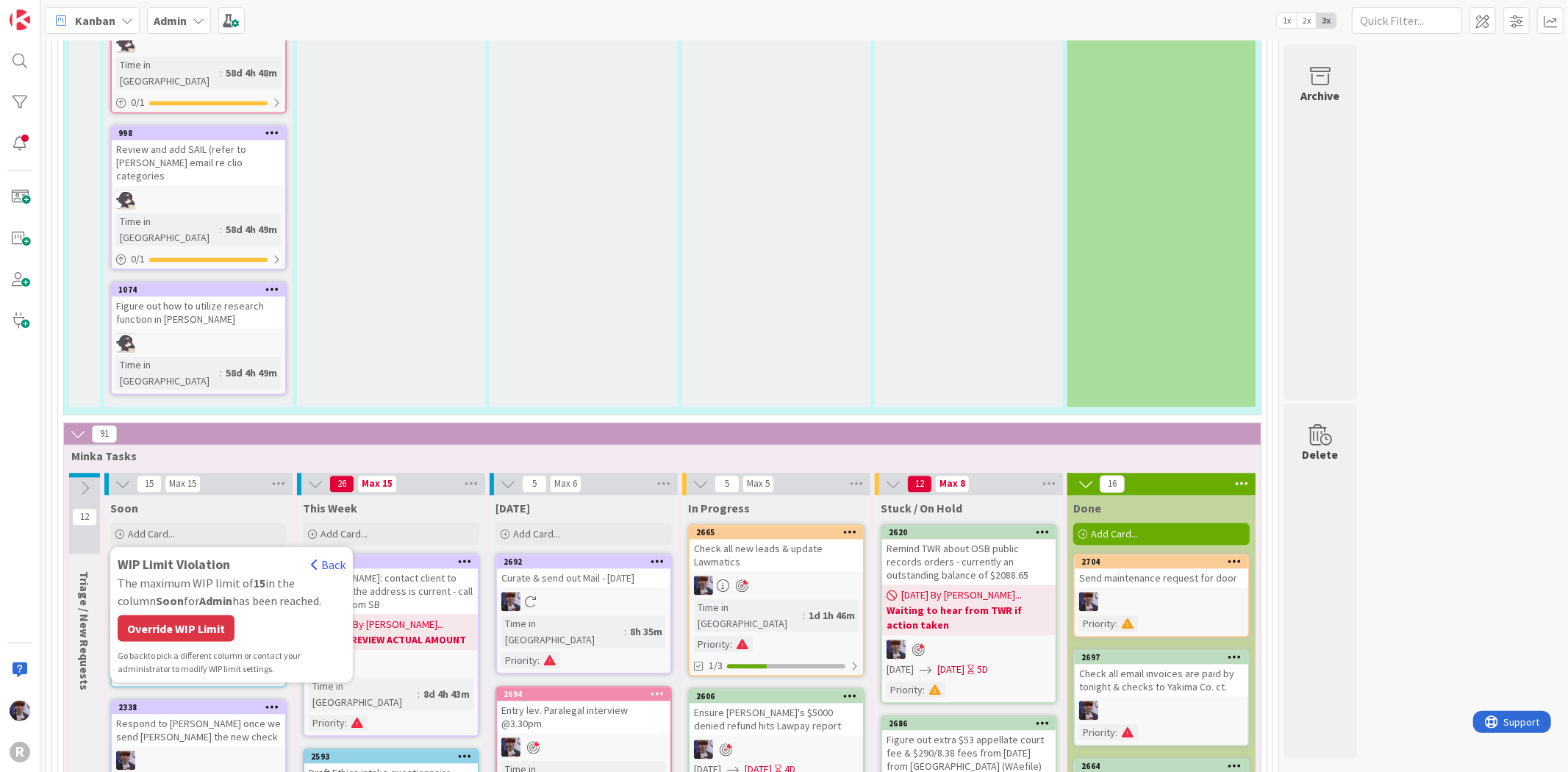
click at [192, 615] on div "Override WIP Limit" at bounding box center [176, 628] width 117 height 27
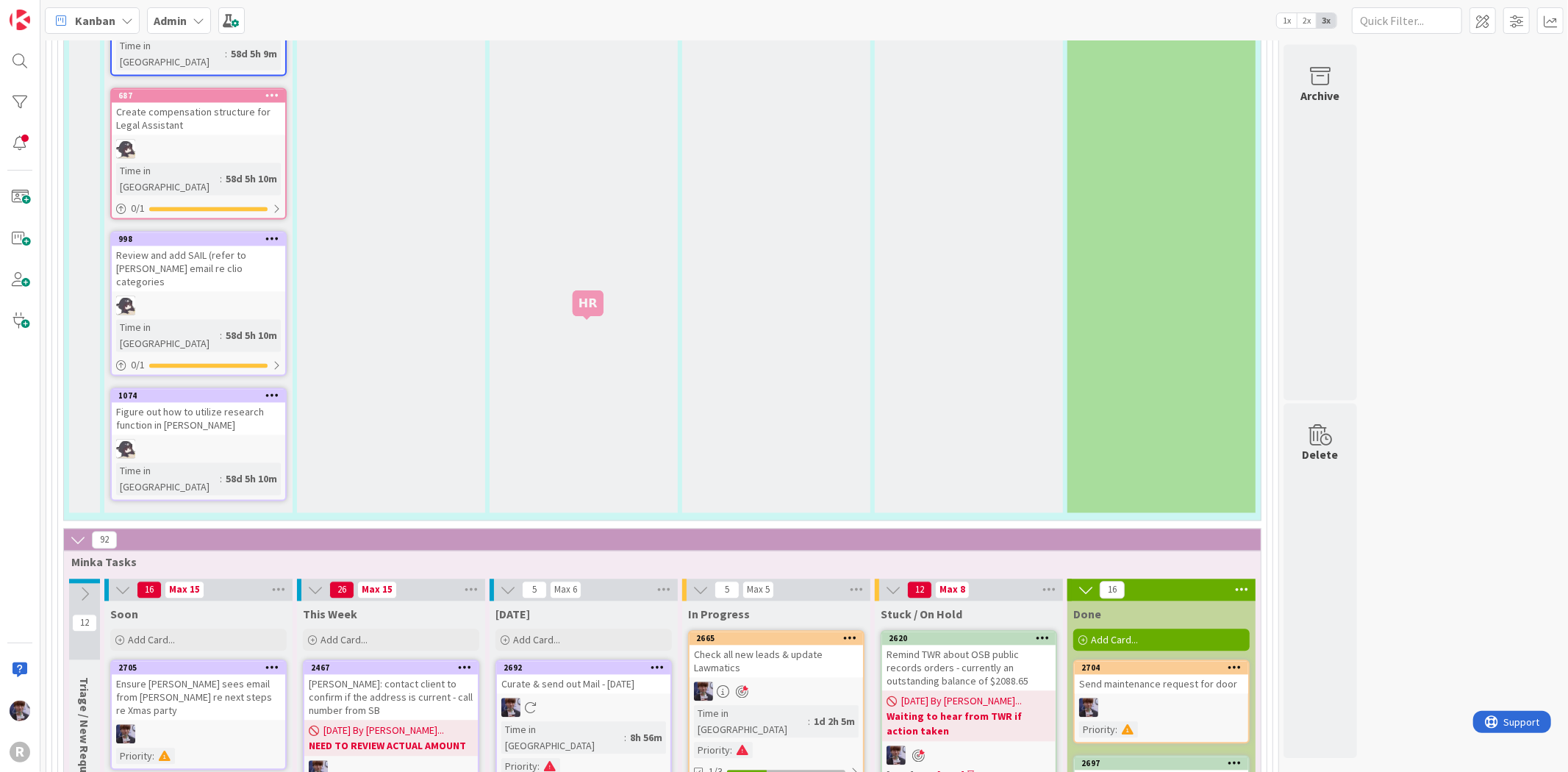
scroll to position [2367, 0]
